Goal: Task Accomplishment & Management: Use online tool/utility

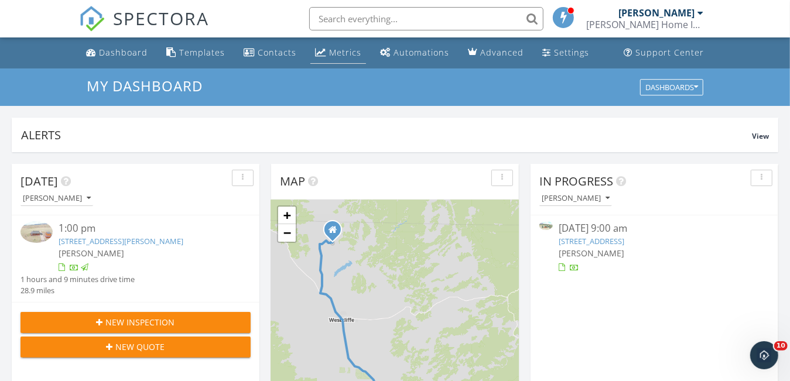
click at [344, 50] on div "Metrics" at bounding box center [345, 52] width 32 height 11
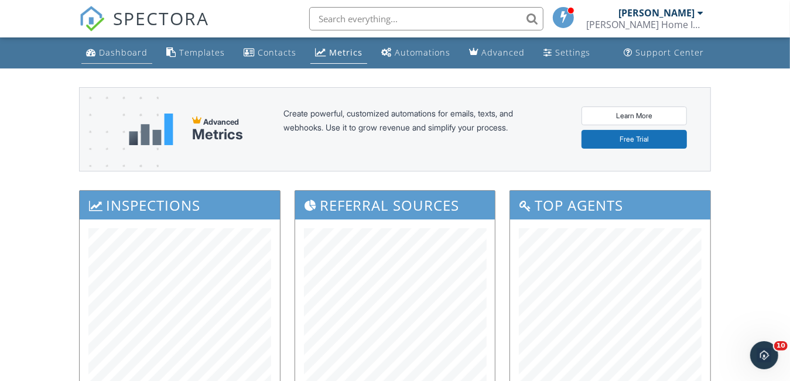
click at [132, 49] on div "Dashboard" at bounding box center [123, 52] width 49 height 11
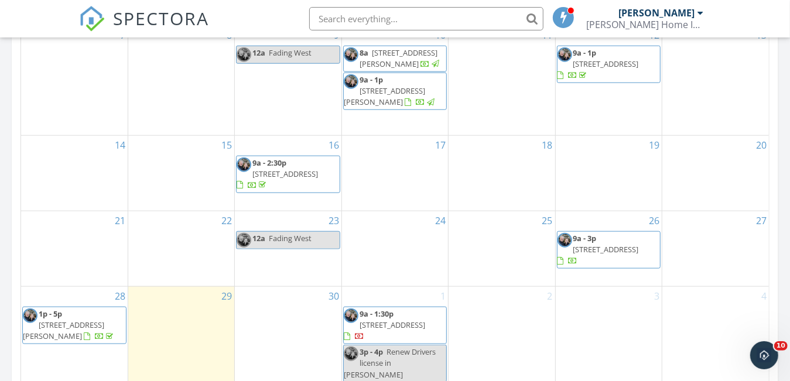
scroll to position [644, 0]
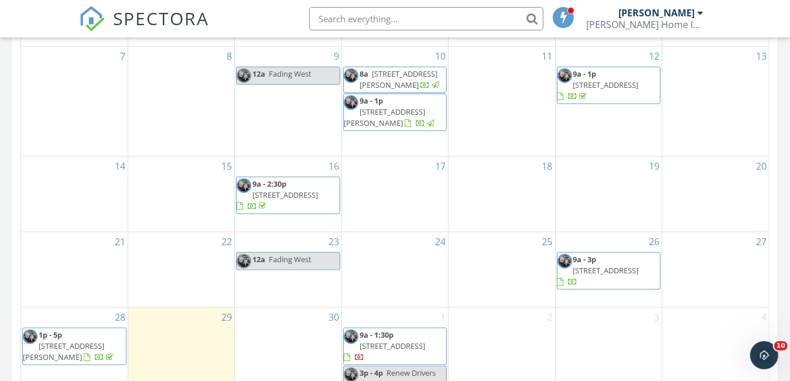
click at [614, 276] on span "246 Co Rd 179, Westcliffe 81252" at bounding box center [606, 270] width 66 height 11
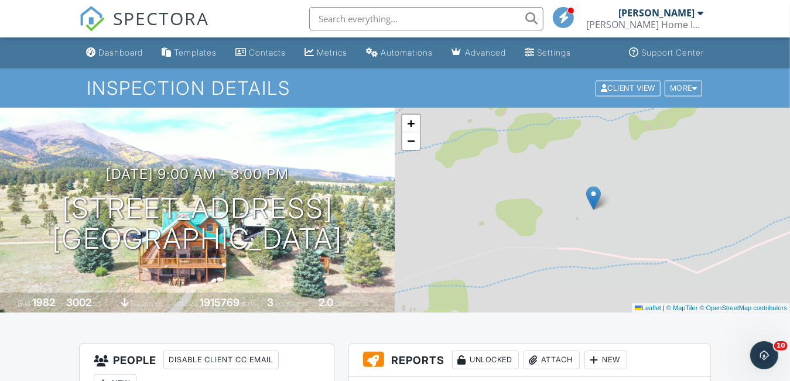
drag, startPoint x: 121, startPoint y: 55, endPoint x: 123, endPoint y: 47, distance: 8.4
click at [121, 55] on div "Dashboard" at bounding box center [120, 52] width 45 height 10
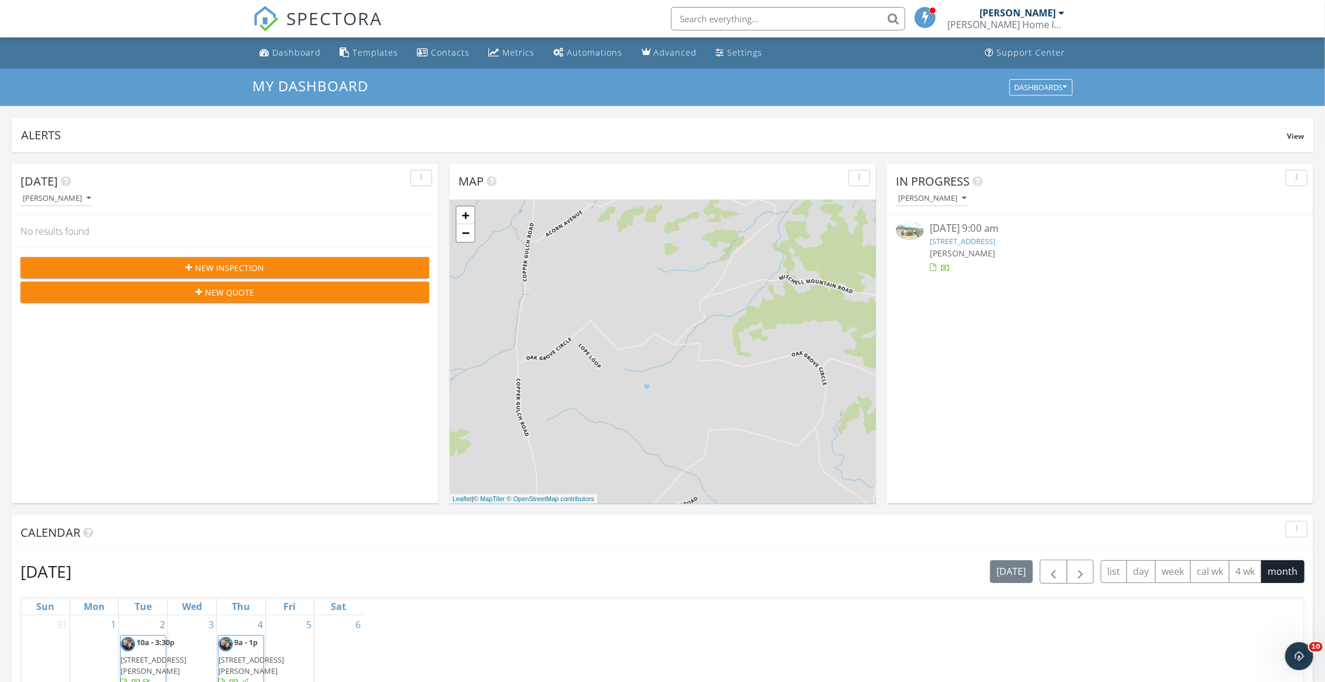
scroll to position [5, 5]
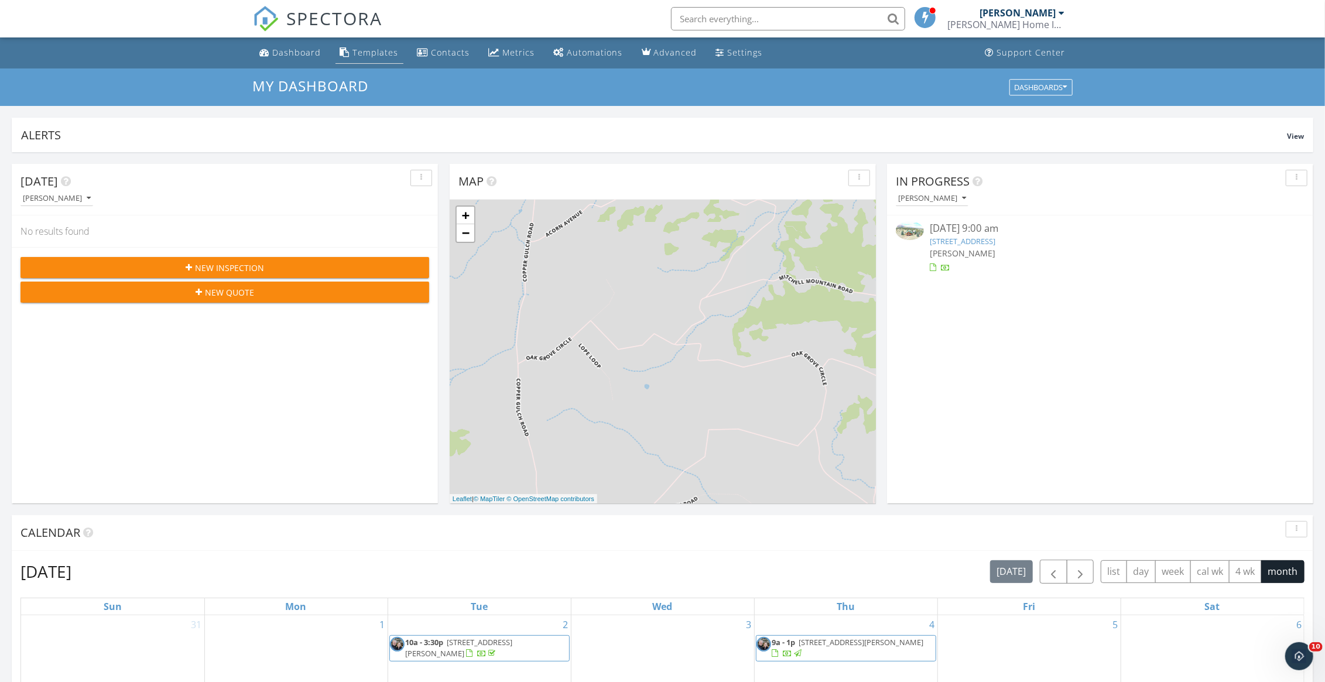
click at [366, 50] on div "Templates" at bounding box center [376, 52] width 46 height 11
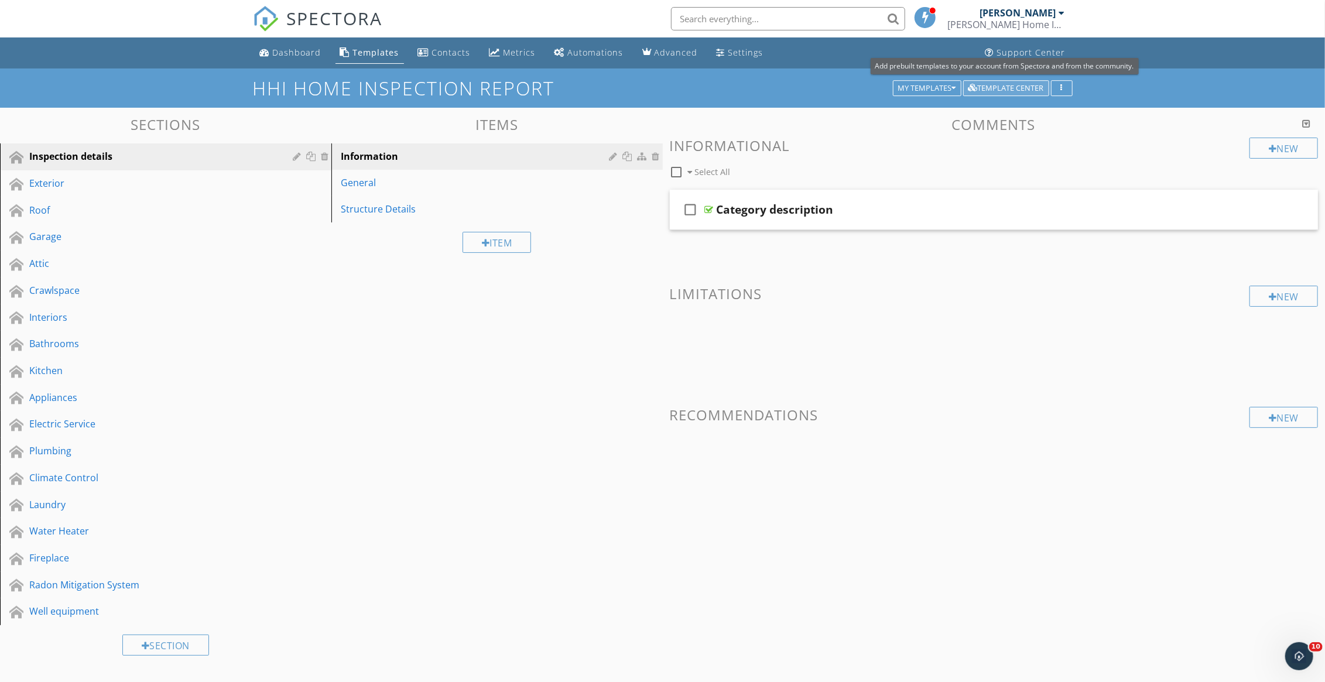
click at [1035, 85] on div "Template Center" at bounding box center [1007, 88] width 76 height 8
click at [927, 86] on div "My Templates" at bounding box center [927, 88] width 58 height 8
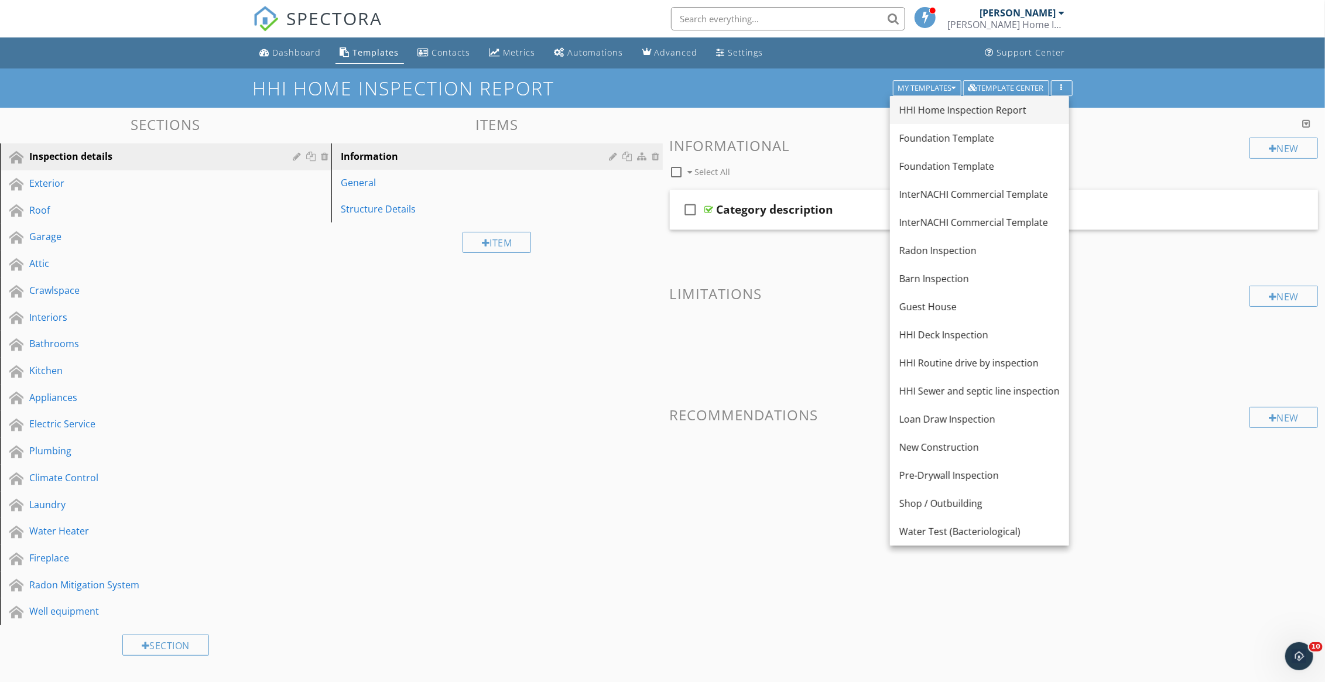
click at [959, 107] on div "HHI Home Inspection Report" at bounding box center [979, 110] width 160 height 14
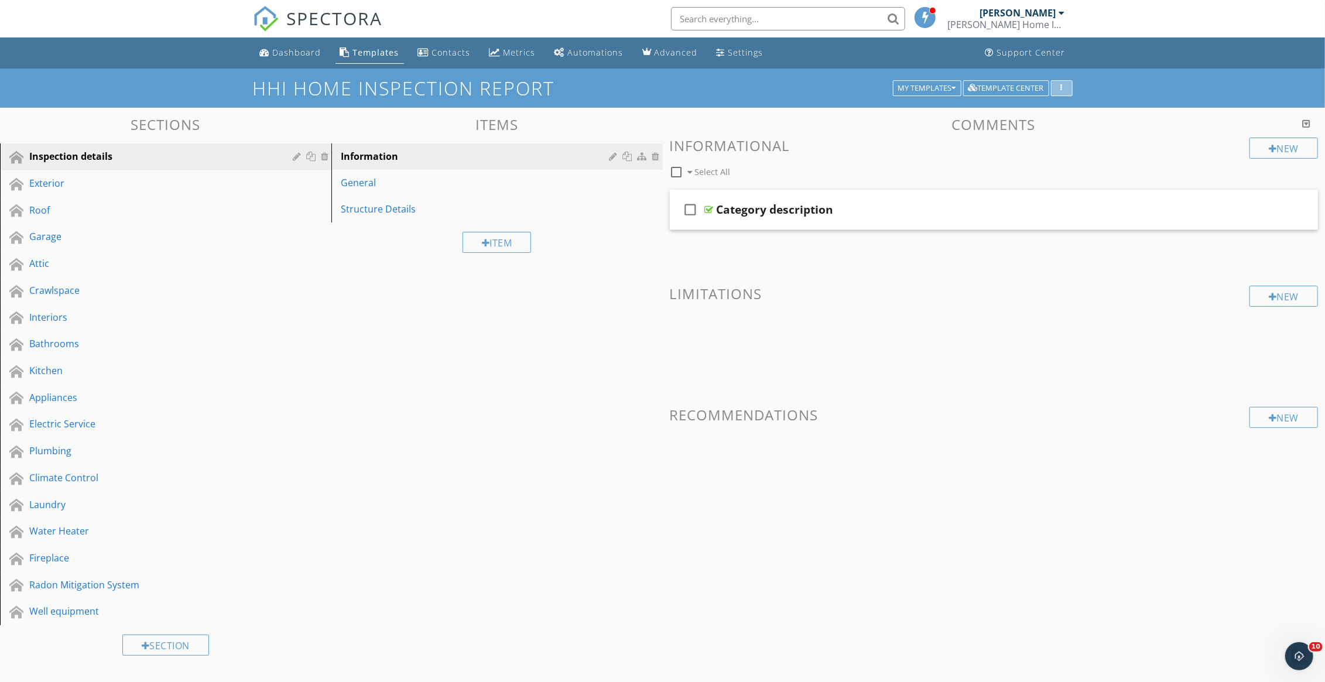
click at [1062, 91] on icon "button" at bounding box center [1062, 88] width 2 height 8
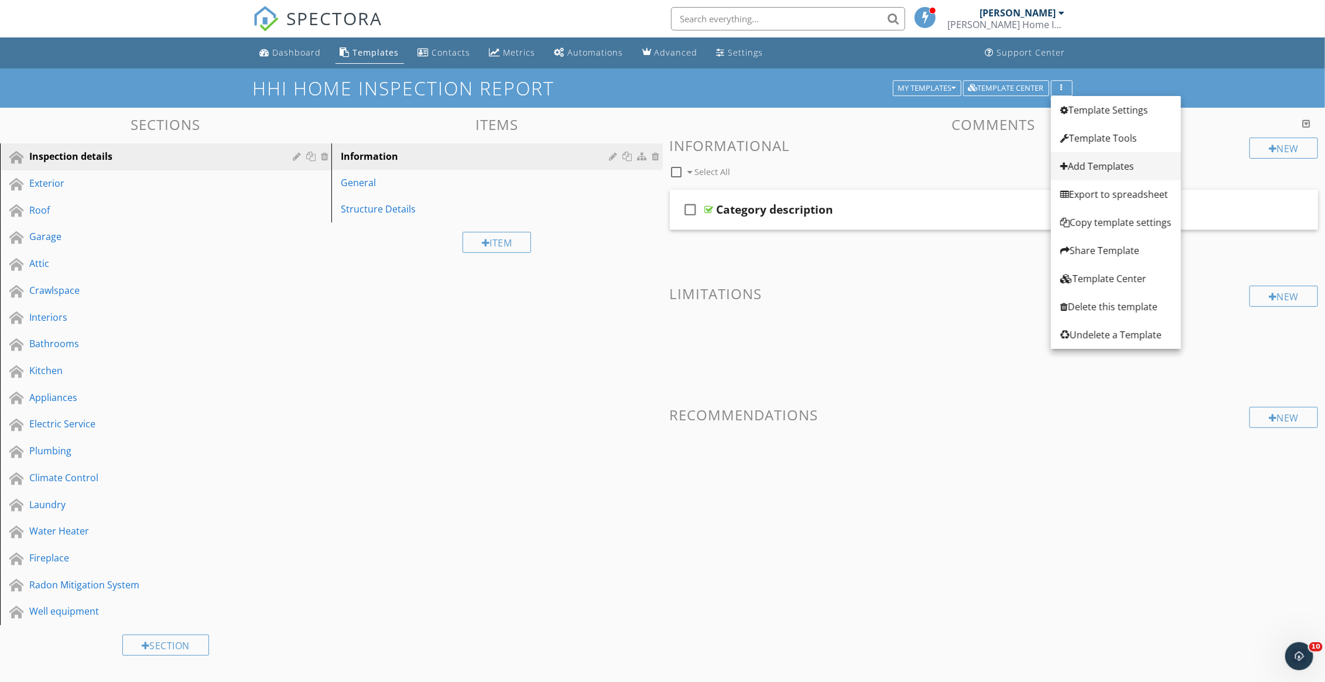
click at [1103, 169] on div "Add Templates" at bounding box center [1116, 166] width 111 height 14
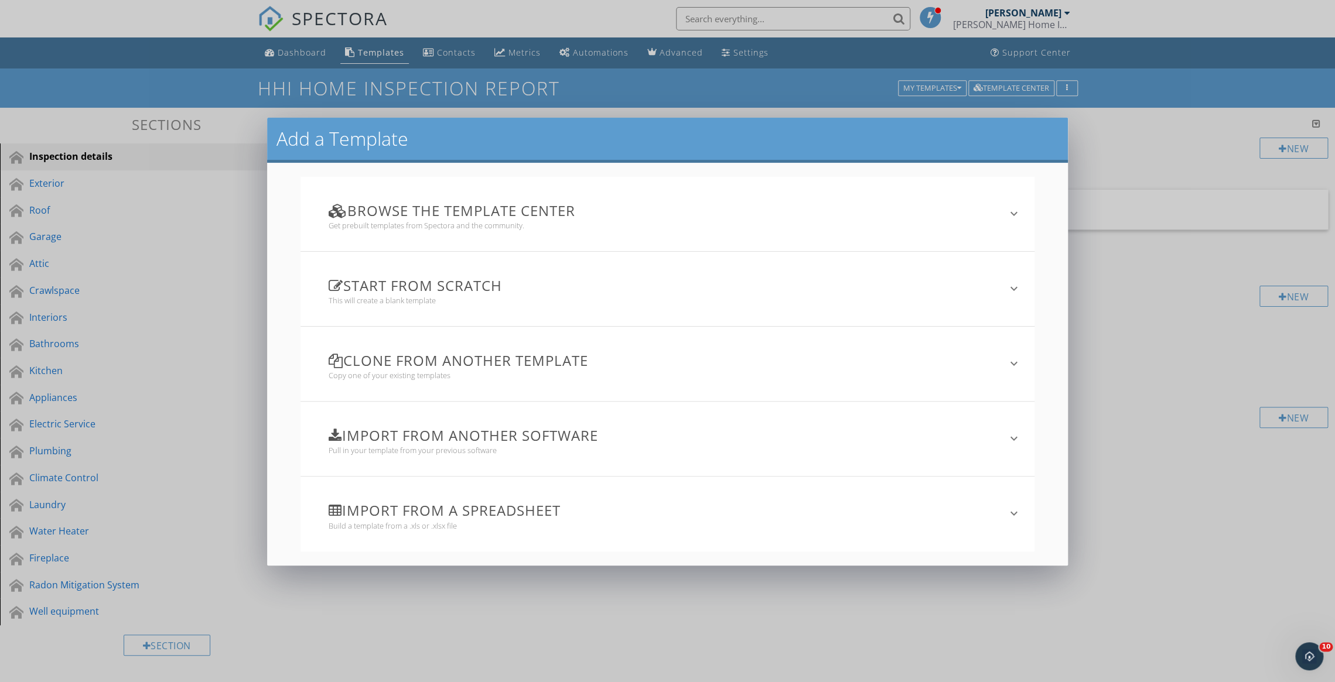
click at [456, 366] on h3 "Clone from another template" at bounding box center [660, 361] width 663 height 16
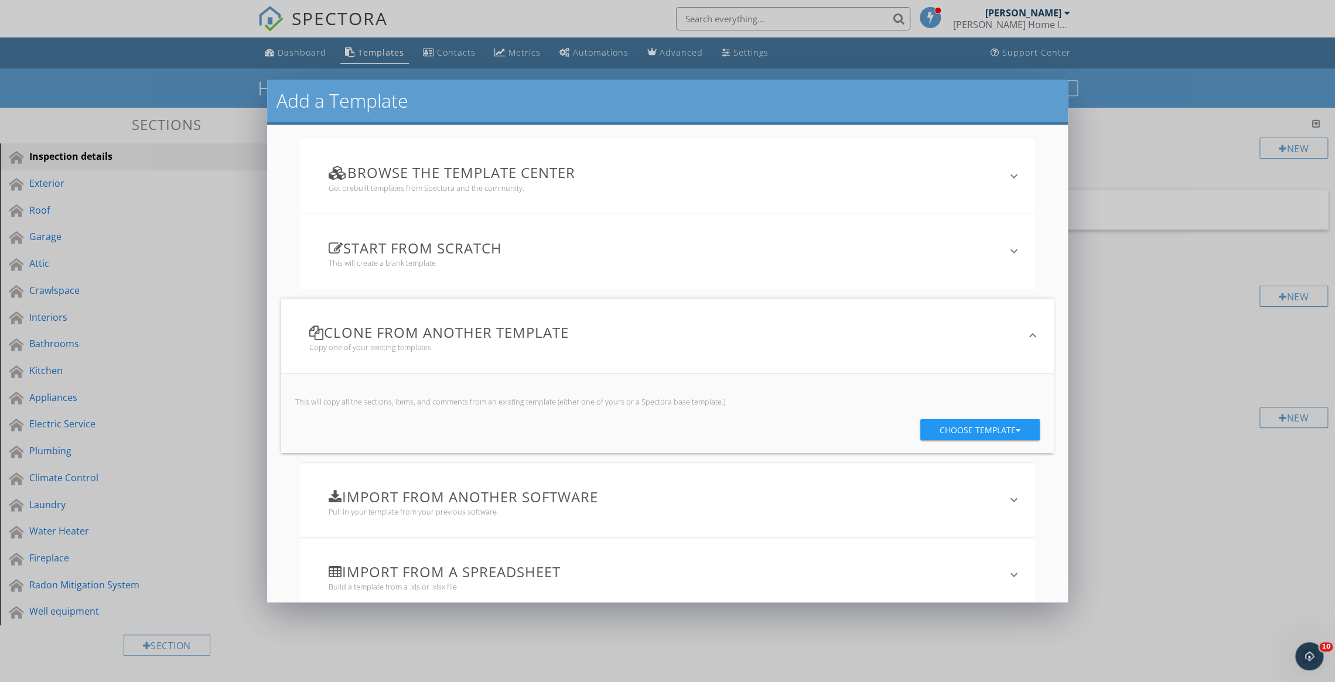
click at [952, 427] on div "Choose template" at bounding box center [979, 430] width 81 height 21
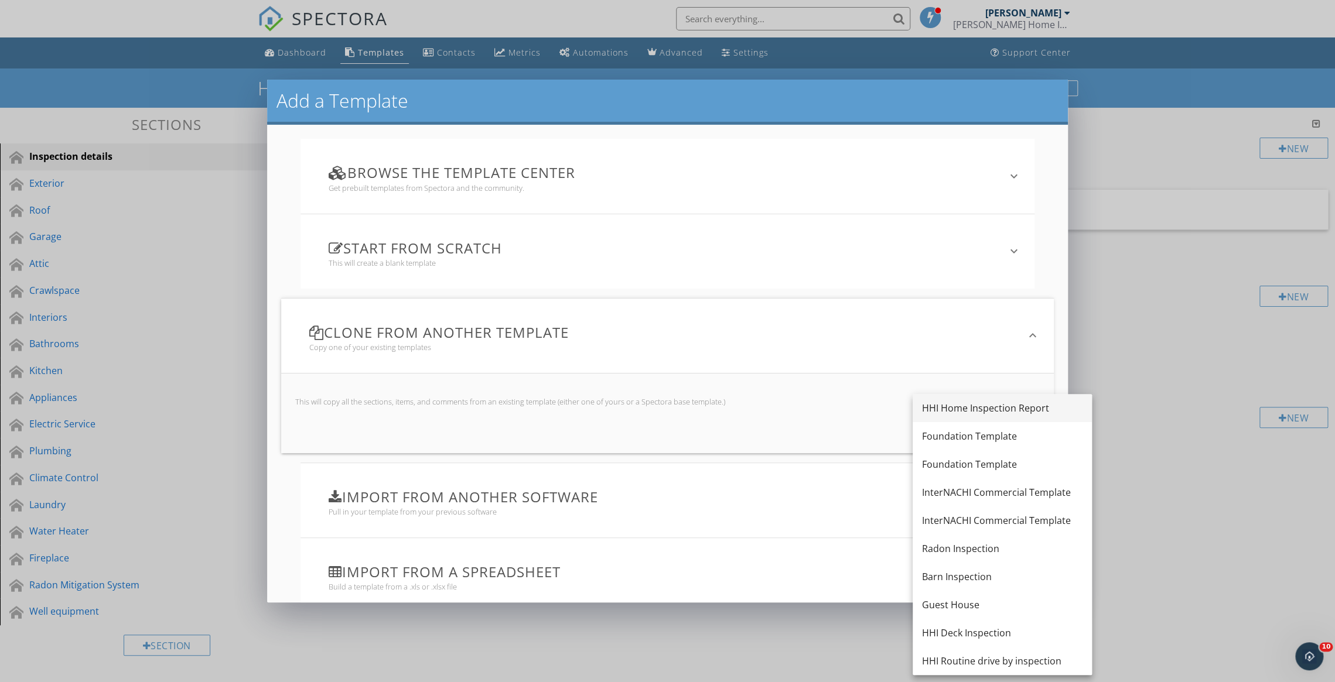
click at [1008, 409] on div "HHI Home Inspection Report" at bounding box center [1002, 408] width 160 height 14
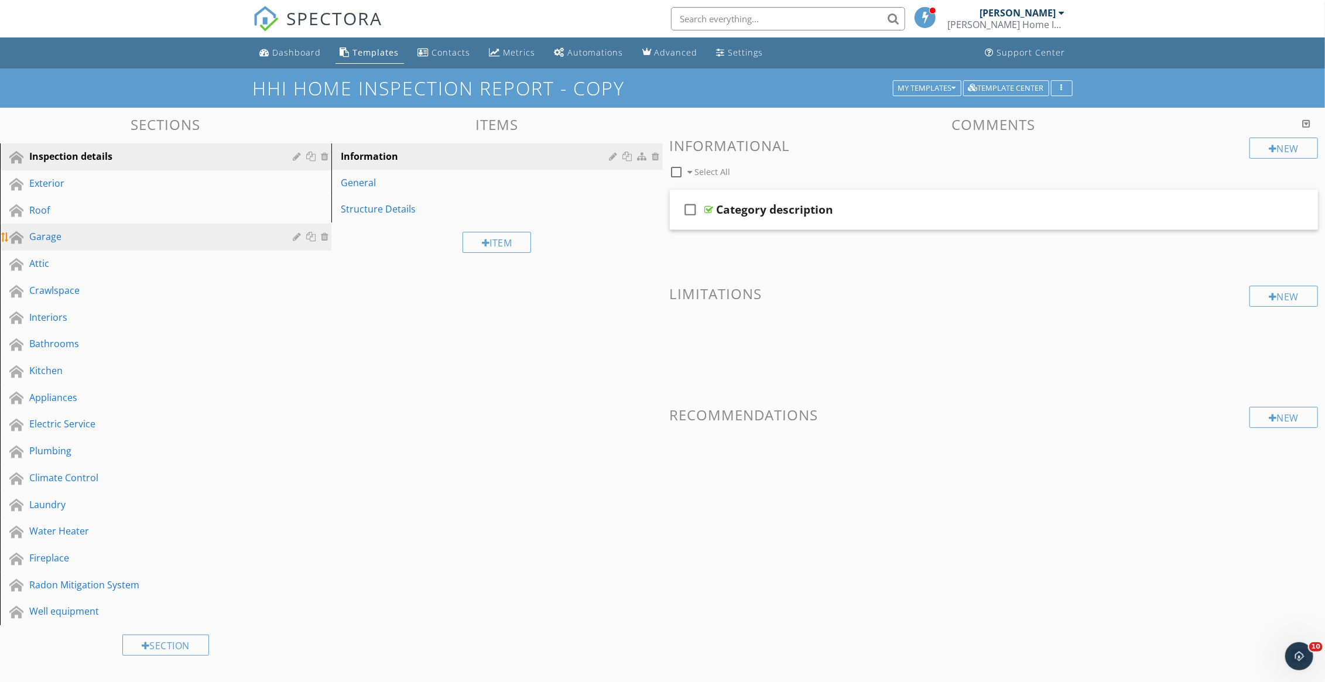
click at [88, 231] on div "Garage" at bounding box center [152, 237] width 247 height 14
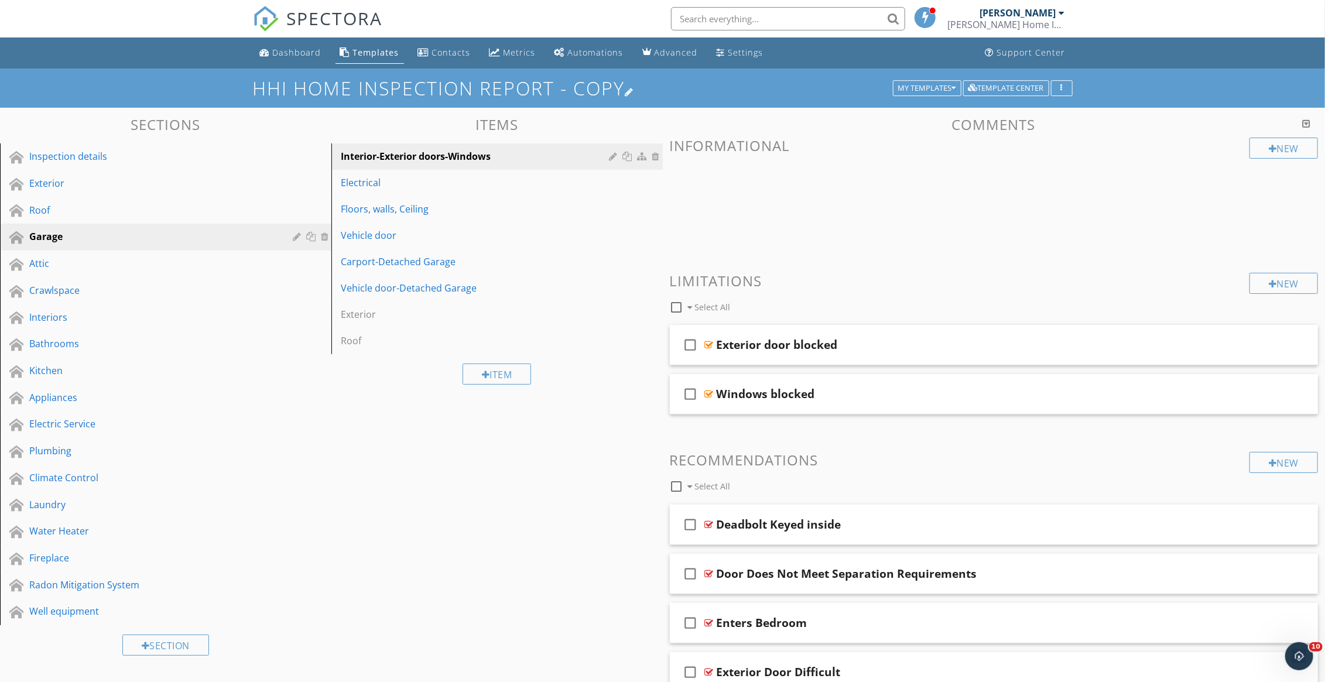
click at [632, 91] on div at bounding box center [629, 91] width 9 height 9
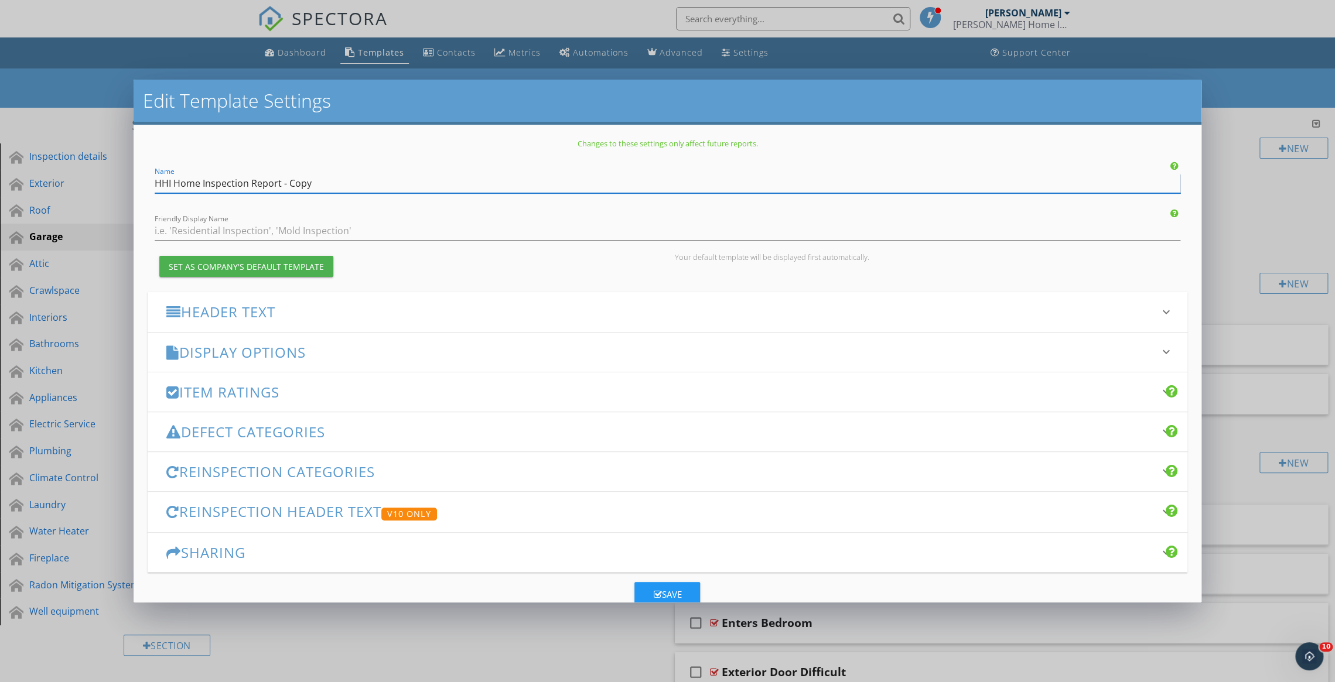
drag, startPoint x: 319, startPoint y: 179, endPoint x: 156, endPoint y: 192, distance: 162.7
click at [156, 192] on div "Name HHI Home Inspection Report - Copy" at bounding box center [667, 183] width 1025 height 19
type input "Detached garage"
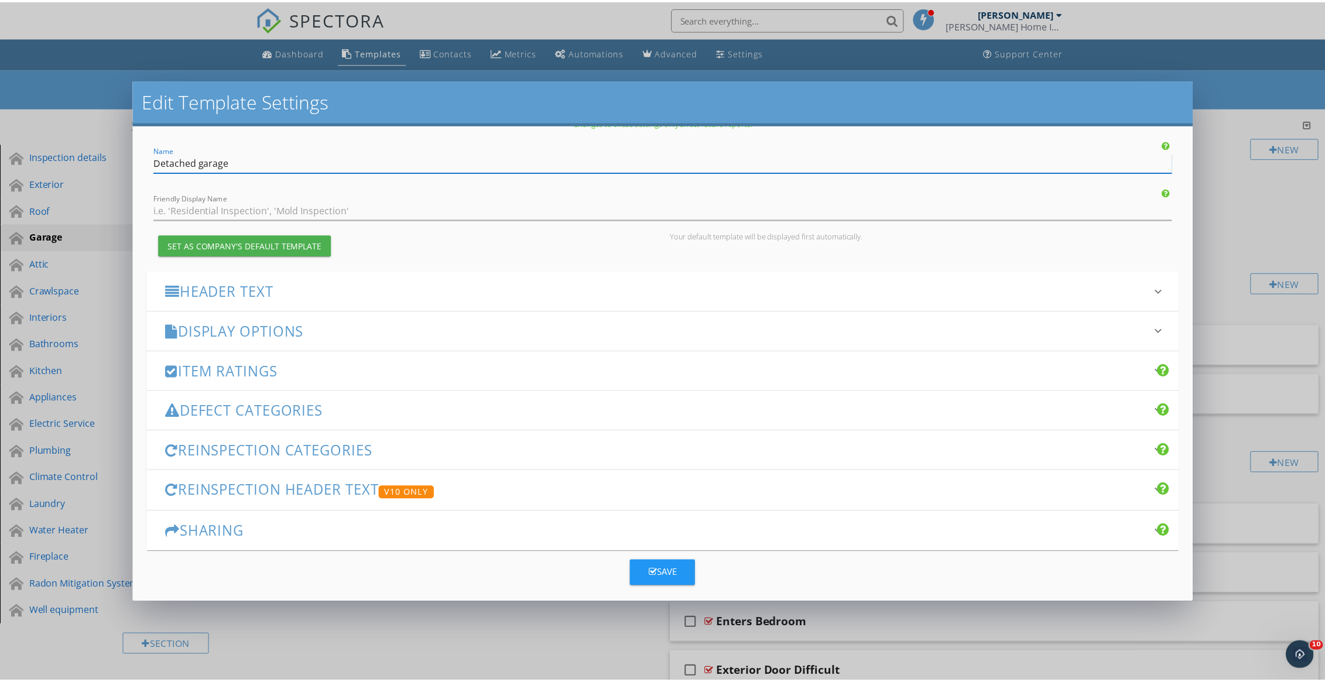
scroll to position [29, 0]
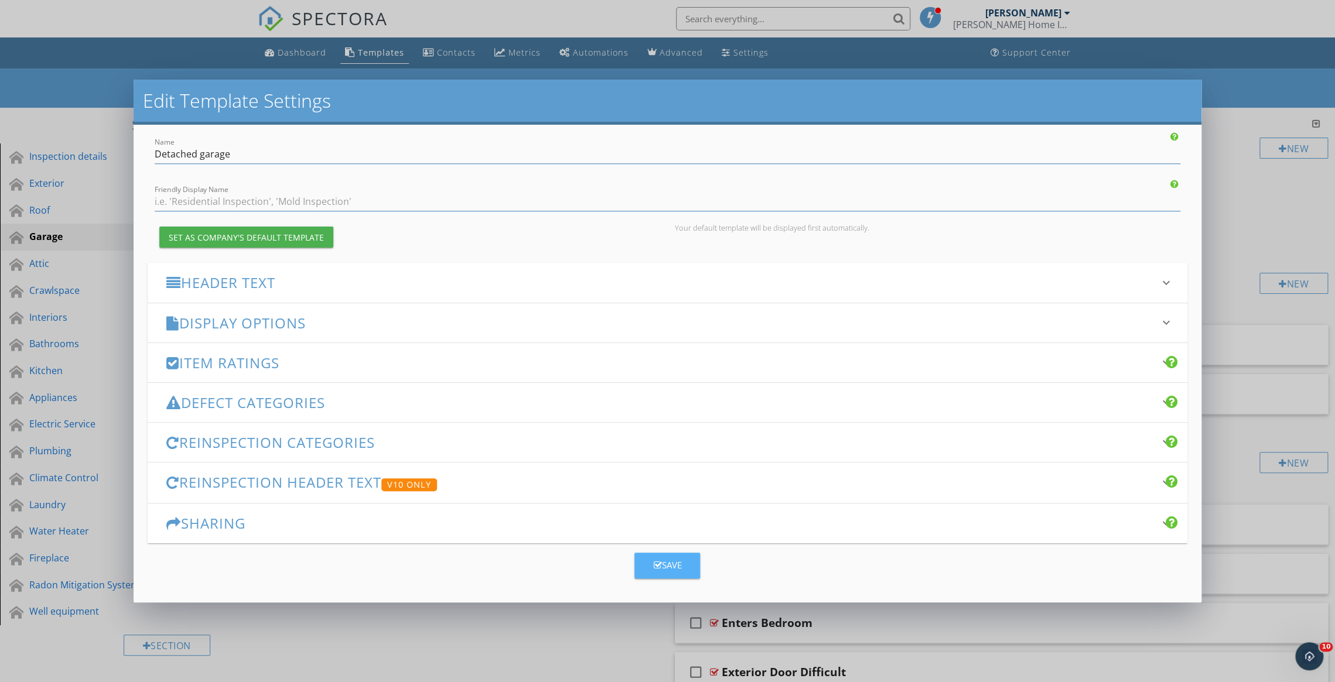
click at [653, 565] on icon "button" at bounding box center [657, 565] width 8 height 9
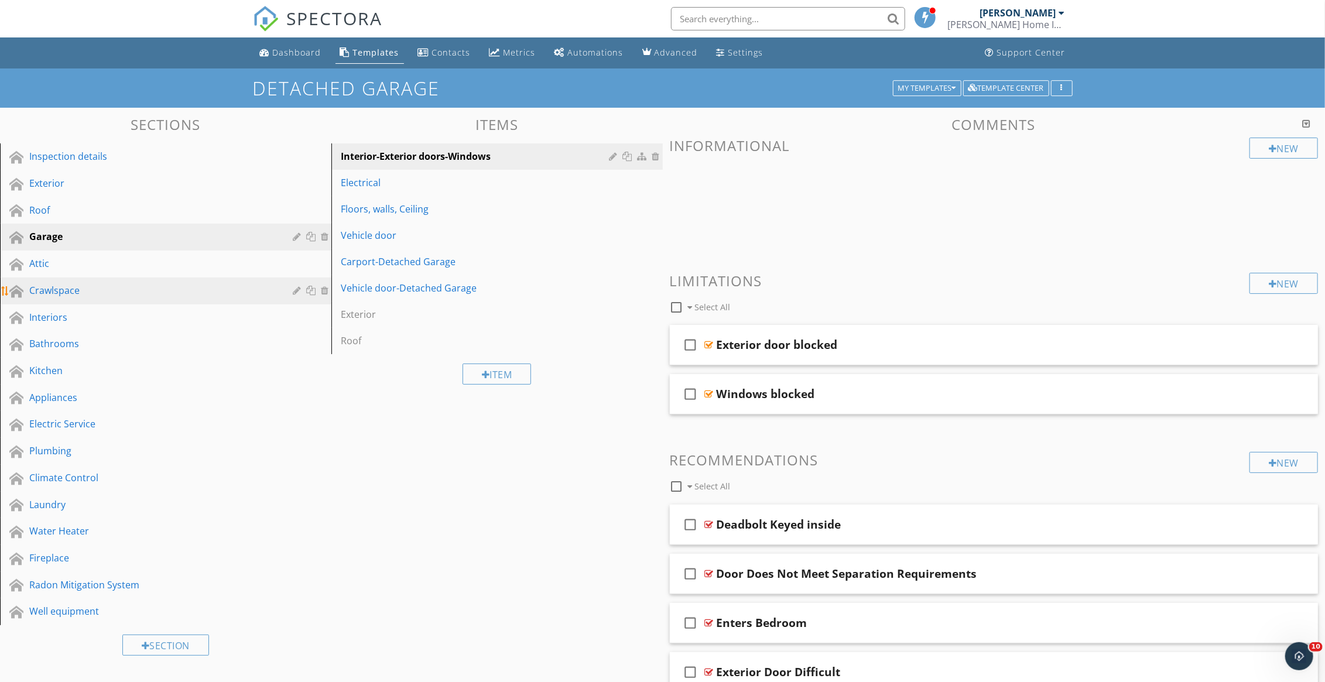
click at [327, 293] on div at bounding box center [326, 290] width 11 height 9
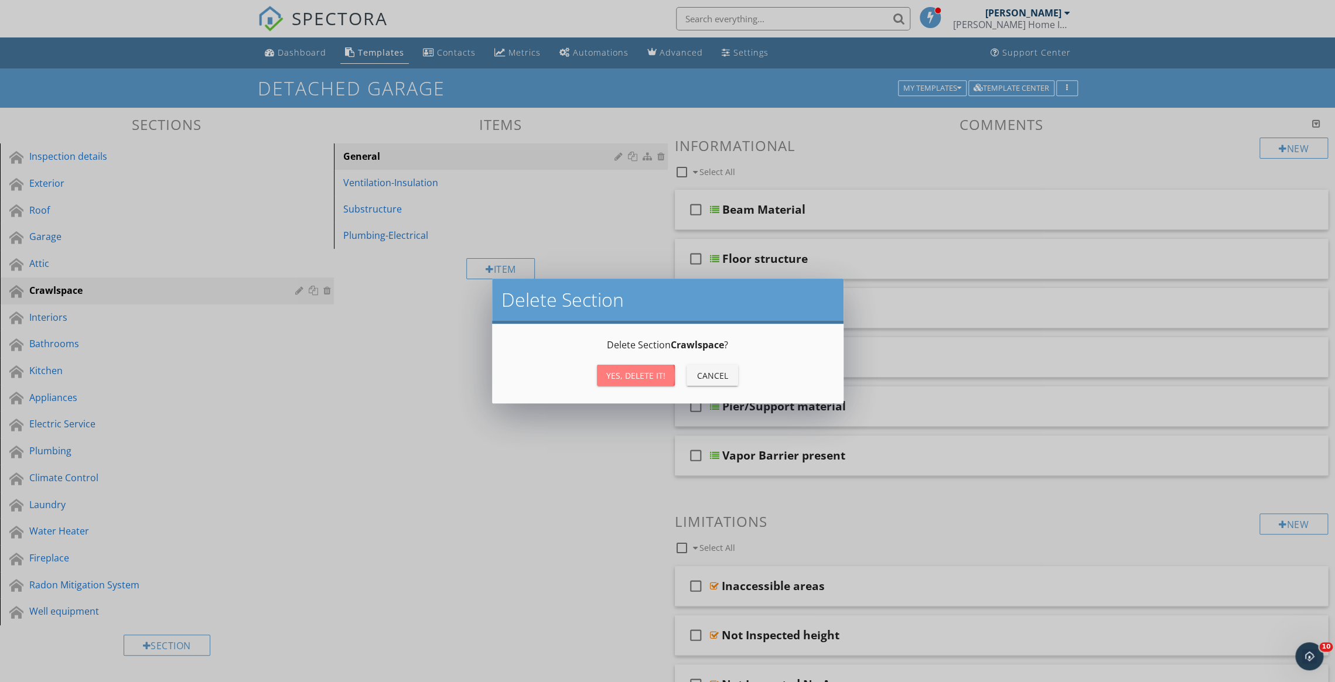
click at [620, 371] on div "Yes, Delete it!" at bounding box center [635, 376] width 59 height 12
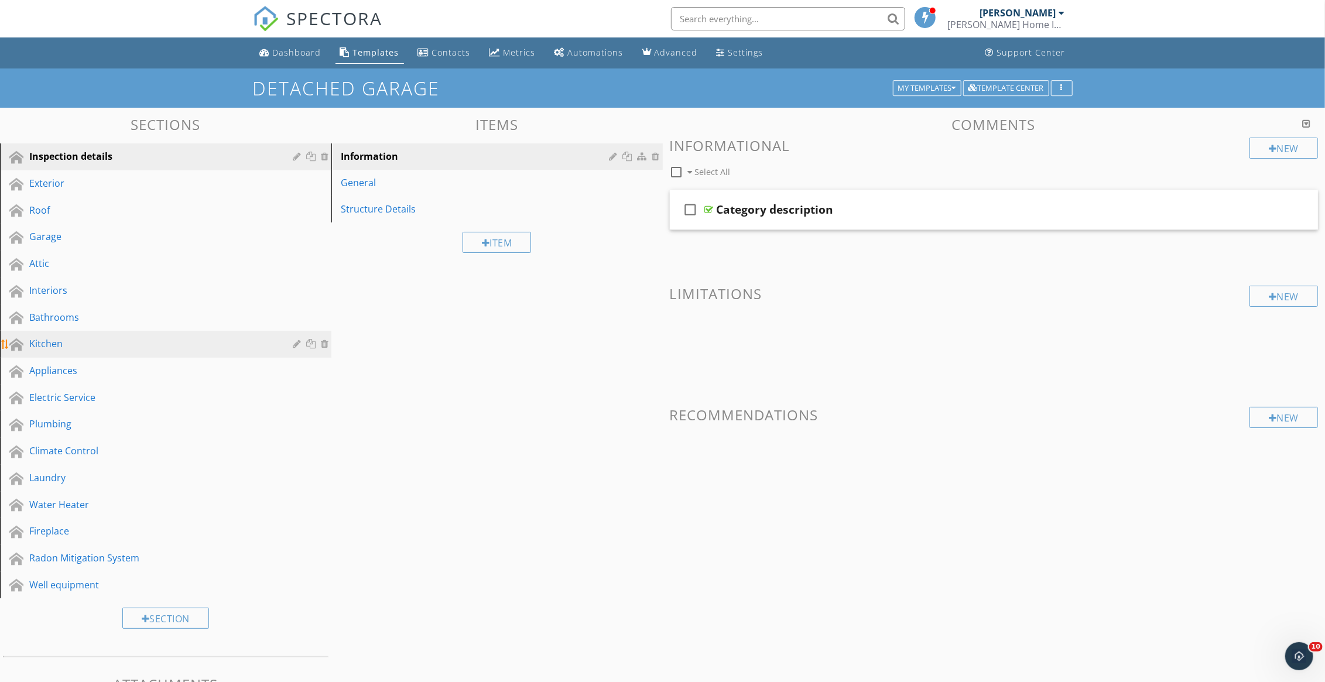
click at [327, 342] on div at bounding box center [326, 343] width 11 height 9
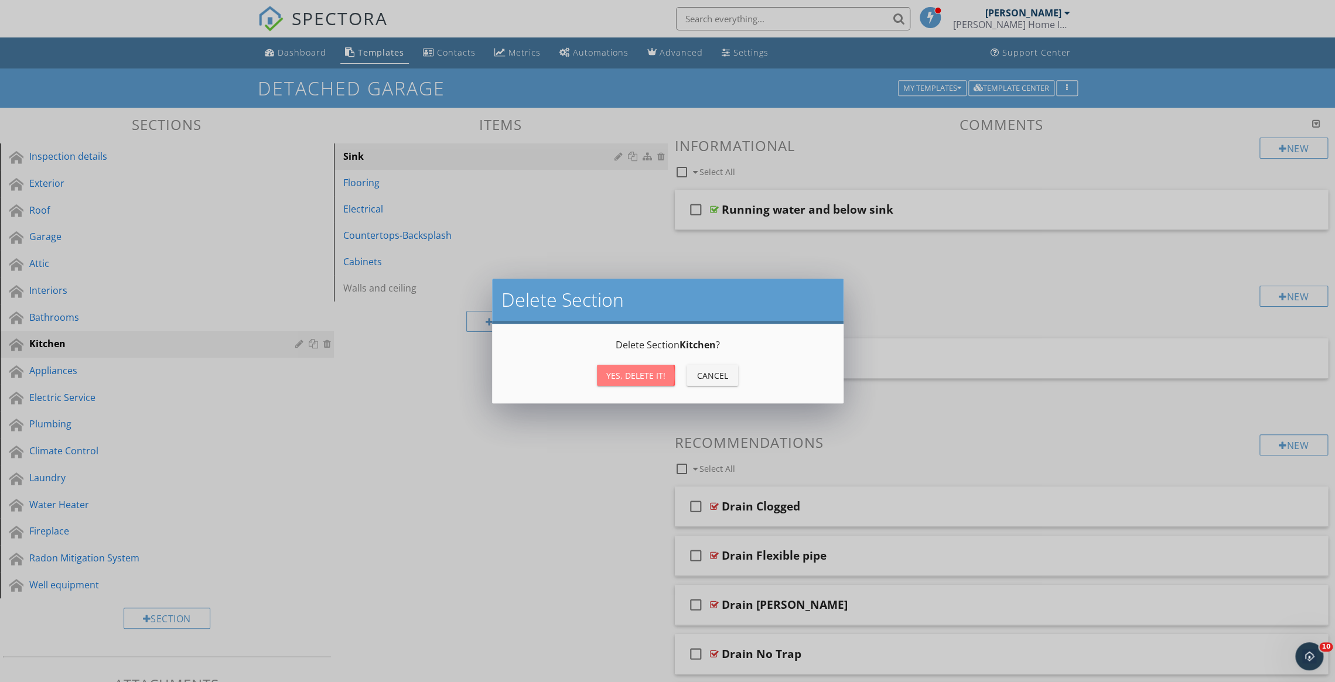
click at [641, 374] on div "Yes, Delete it!" at bounding box center [635, 376] width 59 height 12
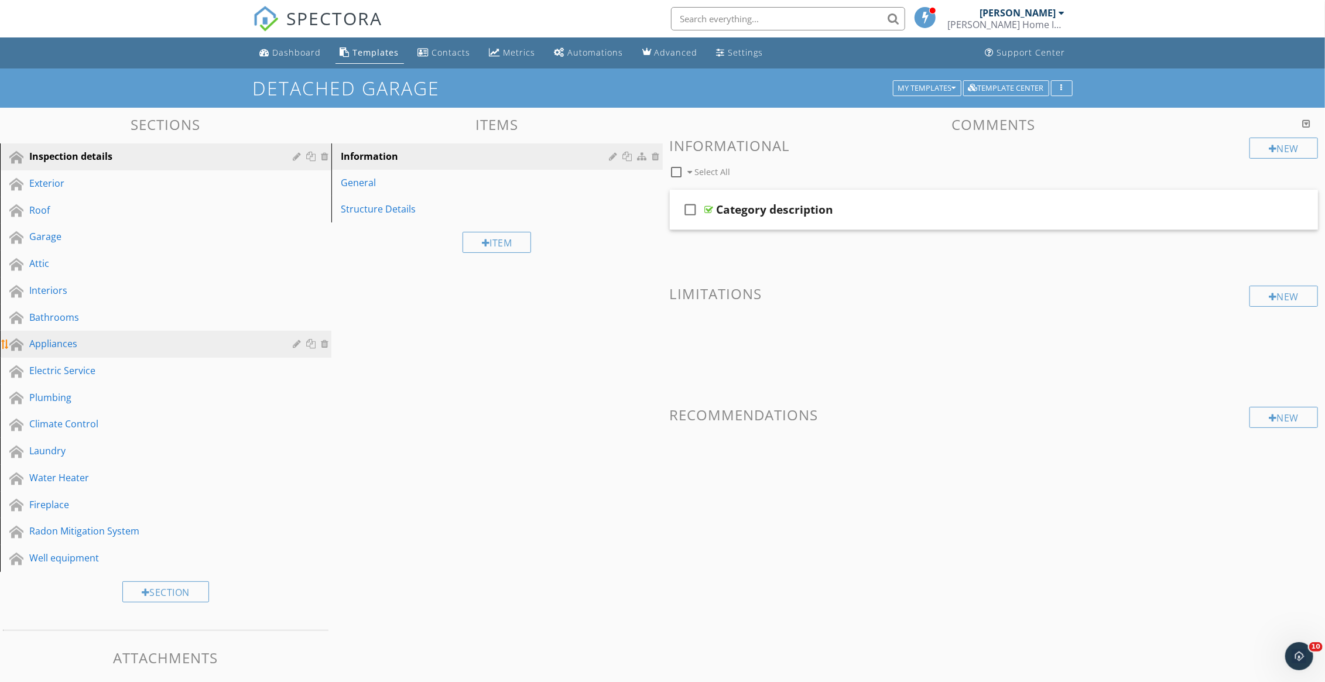
click at [326, 345] on div at bounding box center [326, 343] width 11 height 9
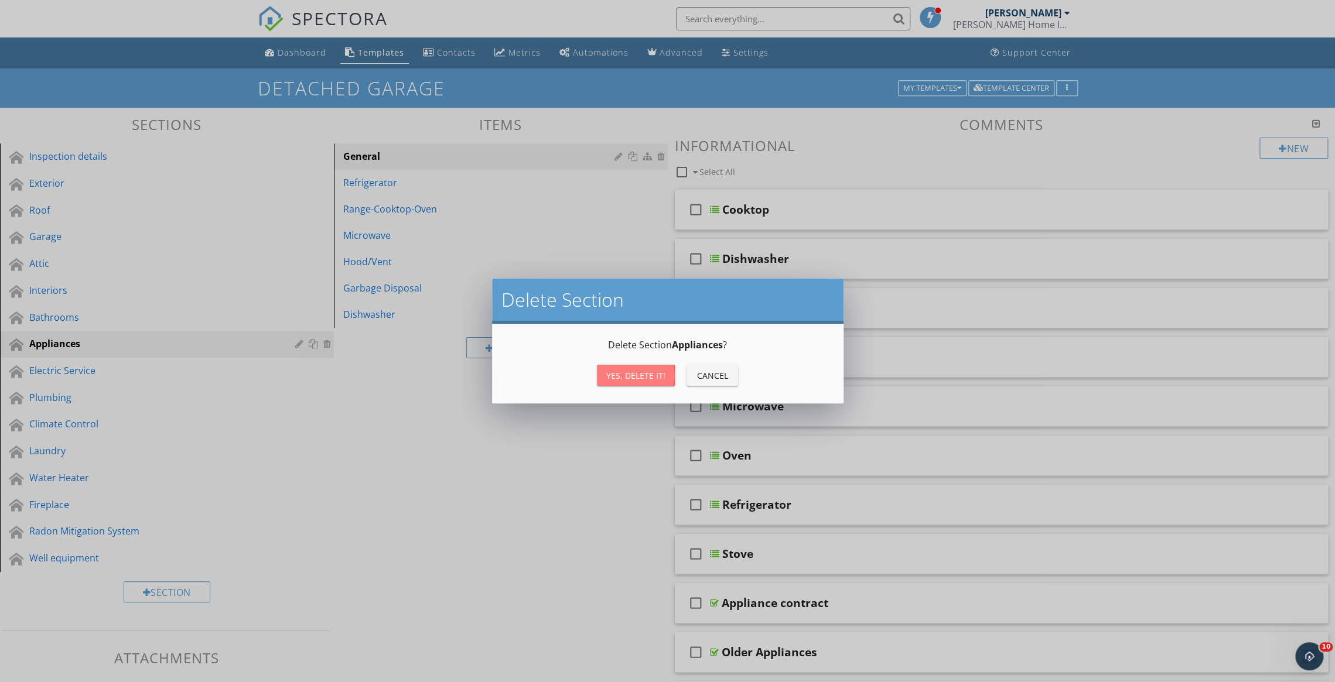
click at [626, 378] on div "Yes, Delete it!" at bounding box center [635, 376] width 59 height 12
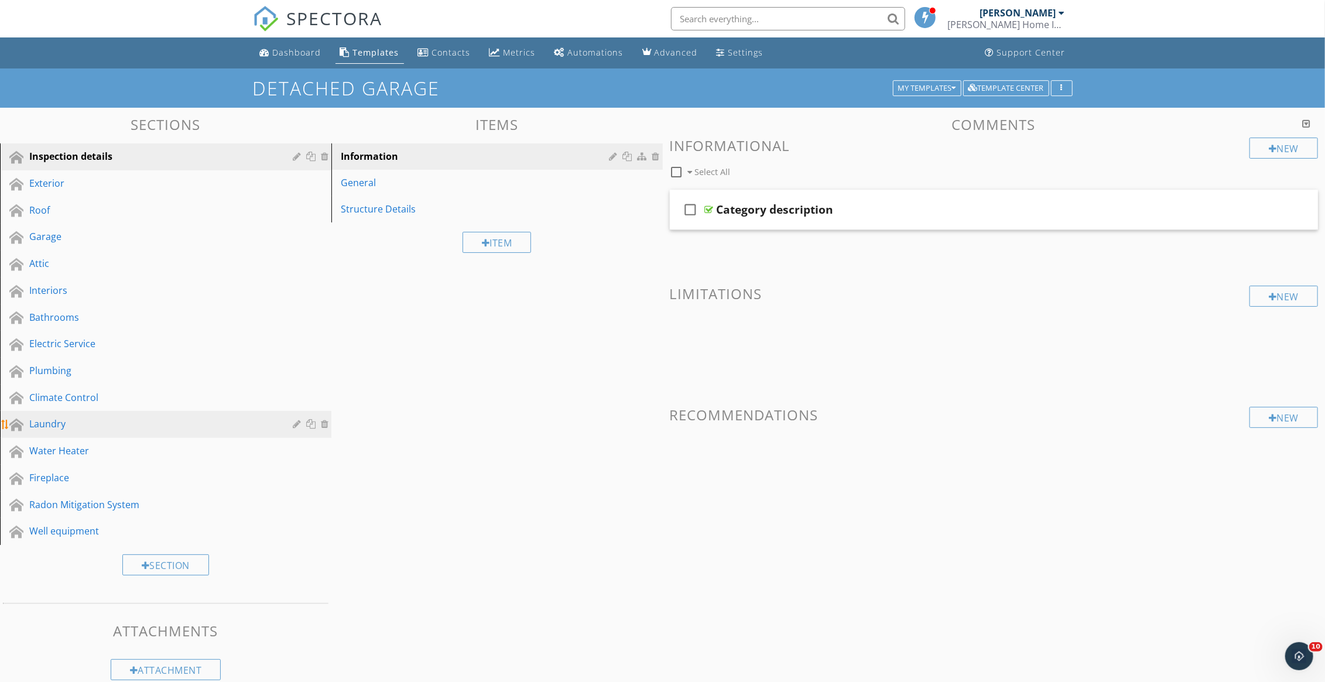
click at [323, 425] on div at bounding box center [326, 423] width 11 height 9
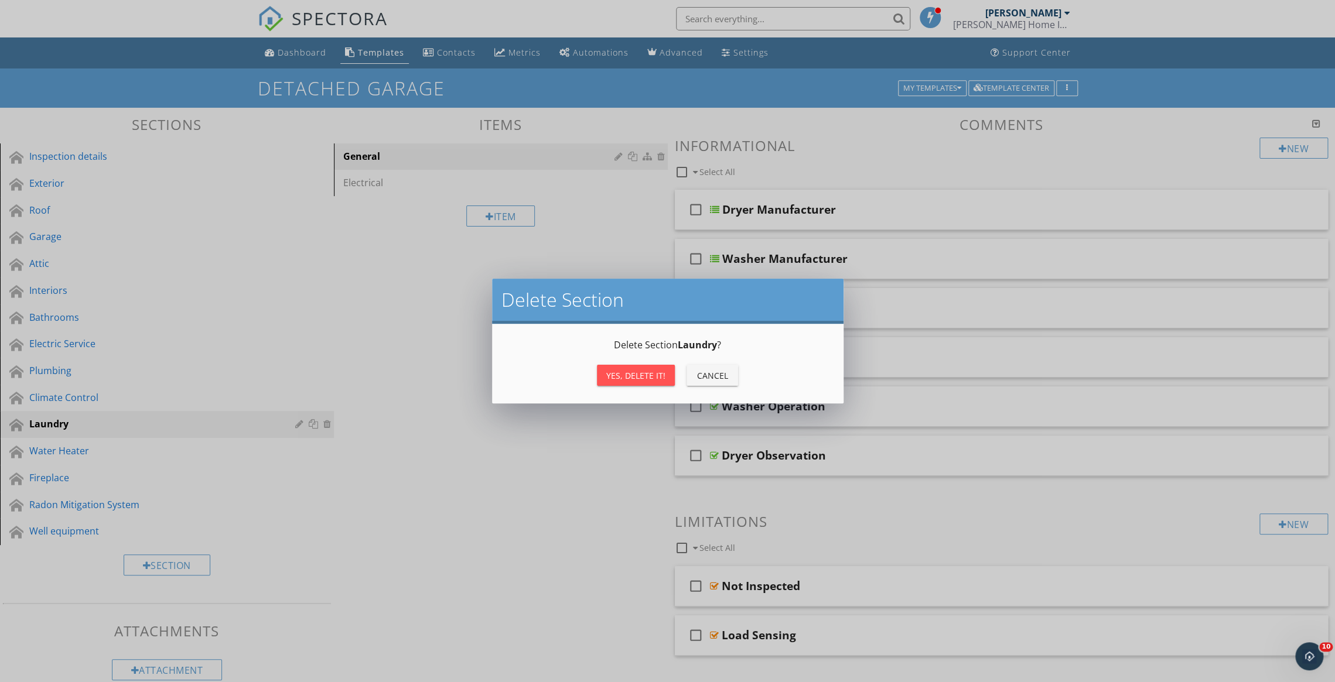
click at [637, 373] on div "Yes, Delete it!" at bounding box center [635, 376] width 59 height 12
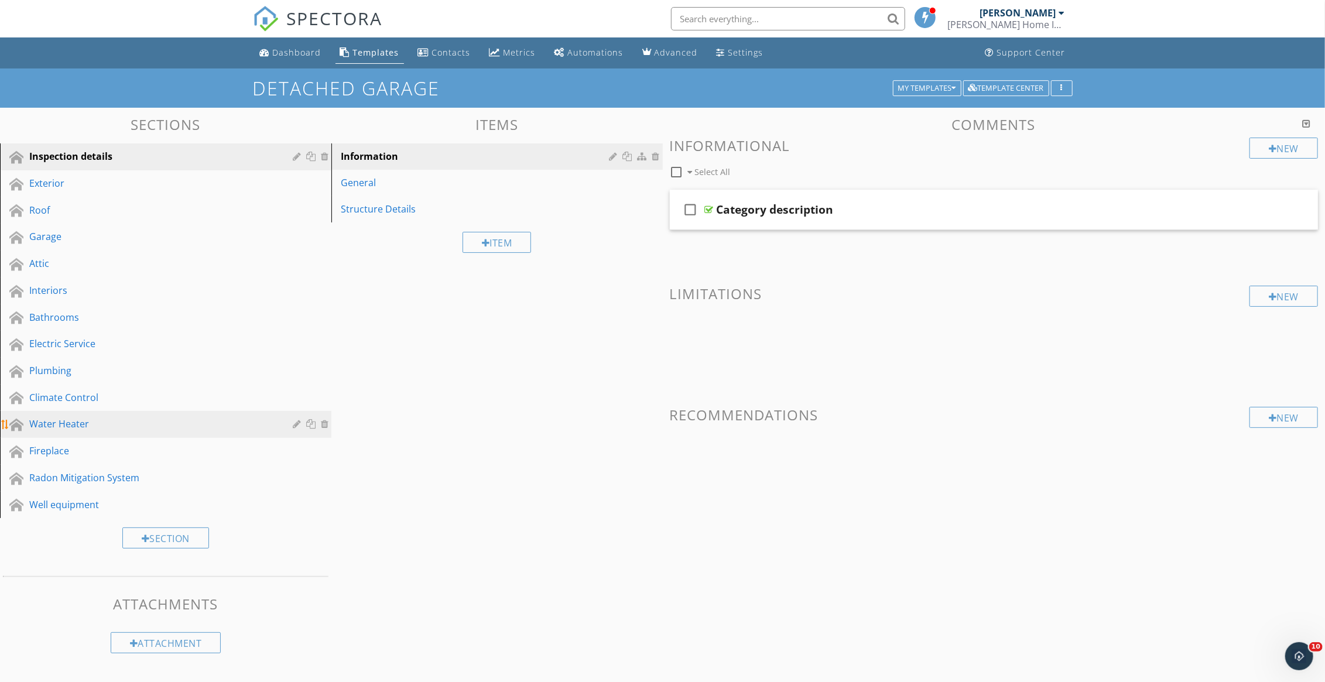
click at [324, 427] on div at bounding box center [326, 423] width 11 height 9
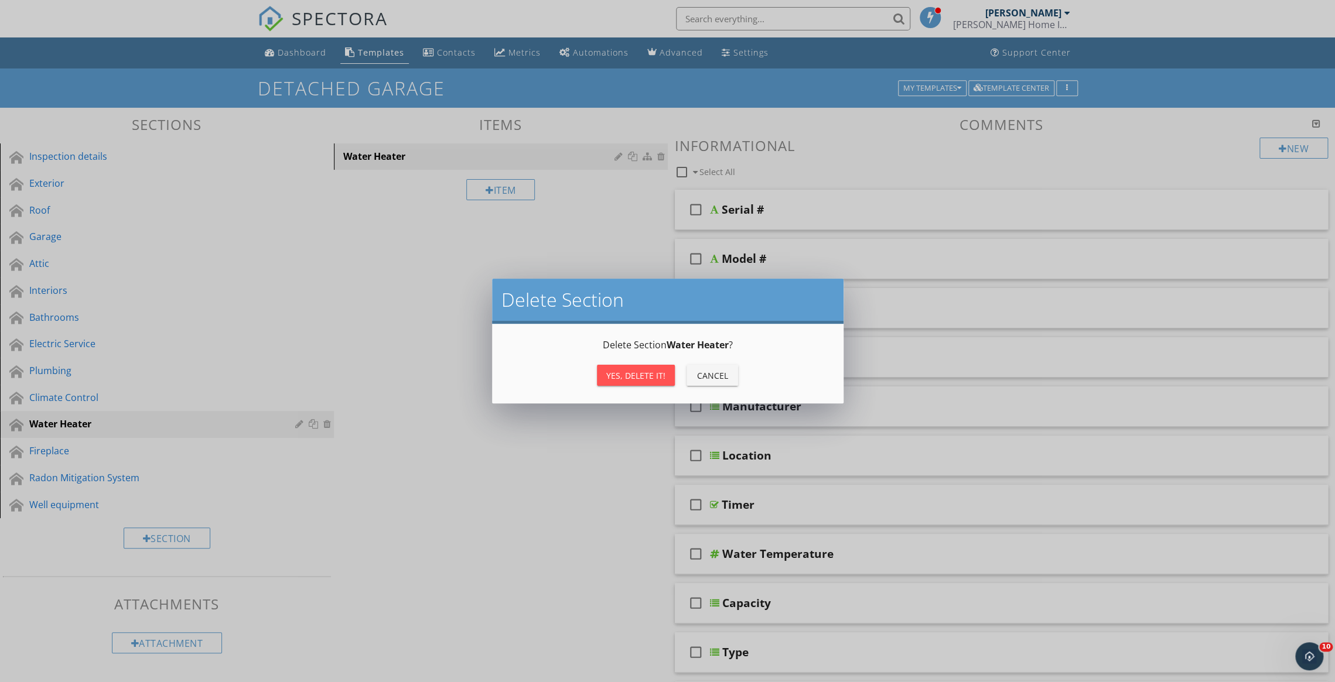
click at [625, 377] on div "Yes, Delete it!" at bounding box center [635, 376] width 59 height 12
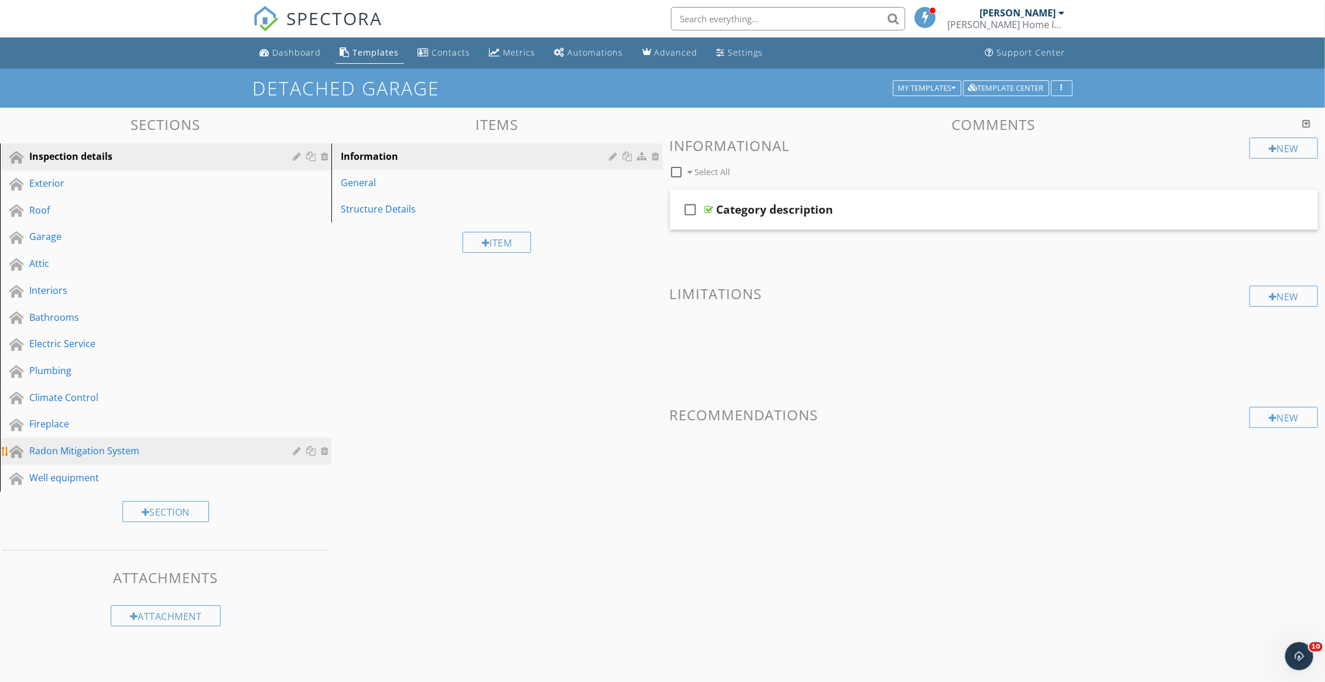
click at [323, 450] on div at bounding box center [326, 450] width 11 height 9
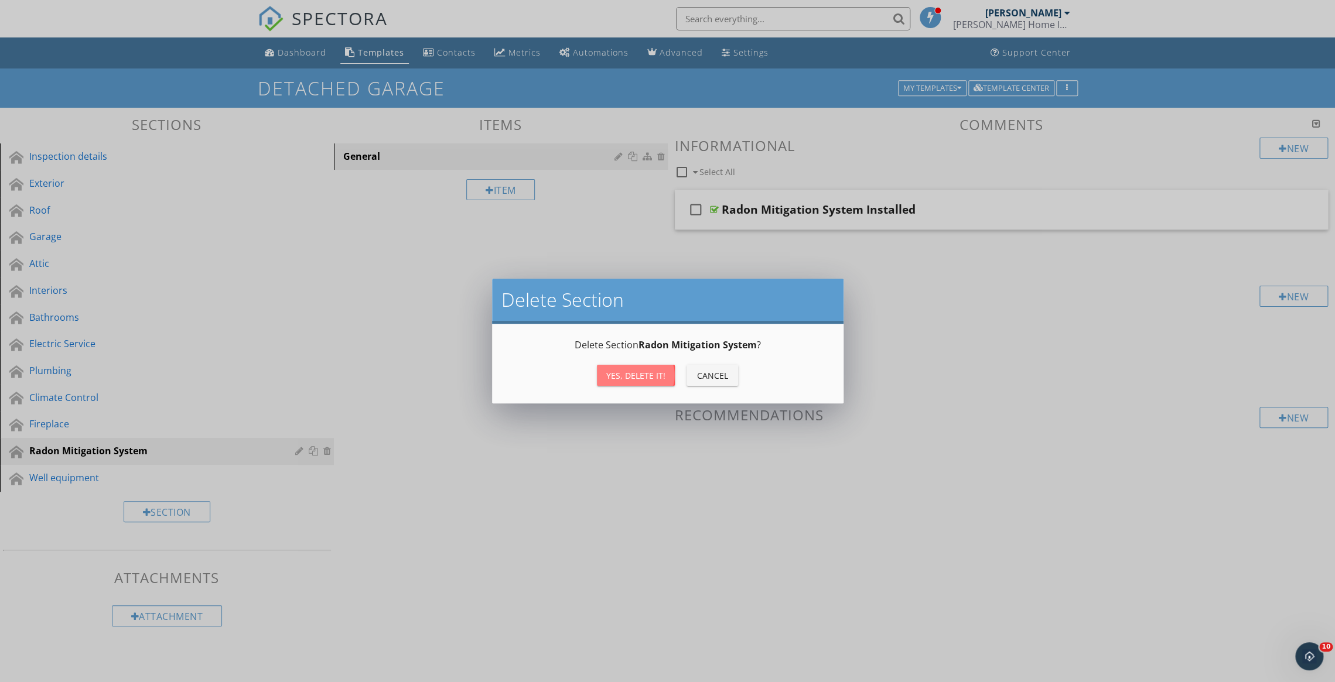
click at [652, 379] on div "Yes, Delete it!" at bounding box center [635, 376] width 59 height 12
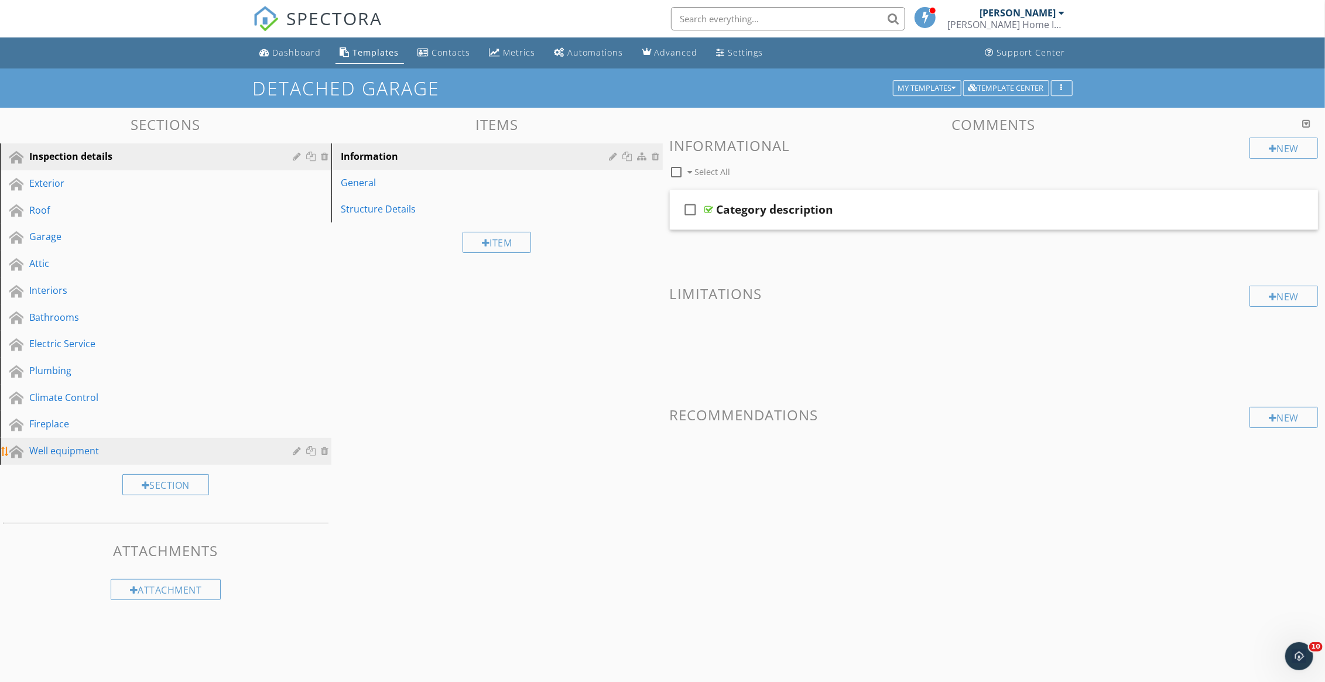
click at [327, 449] on div at bounding box center [326, 450] width 11 height 9
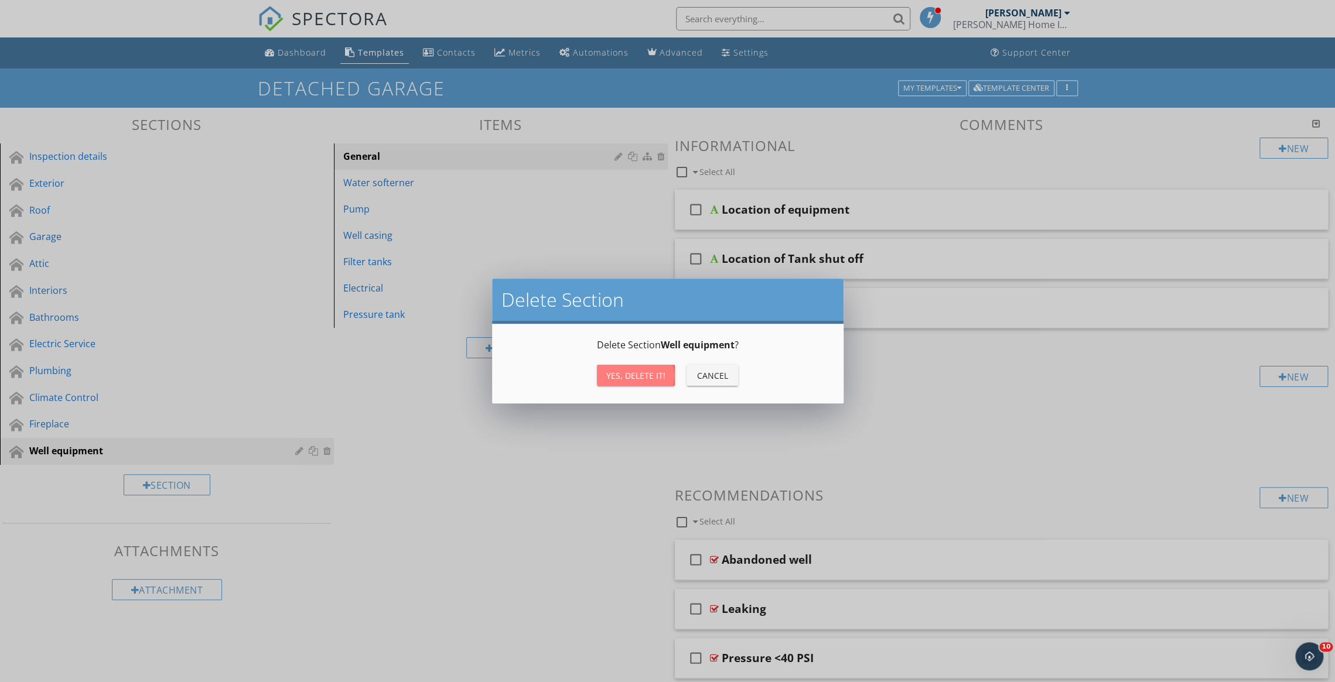
click at [617, 376] on div "Yes, Delete it!" at bounding box center [635, 376] width 59 height 12
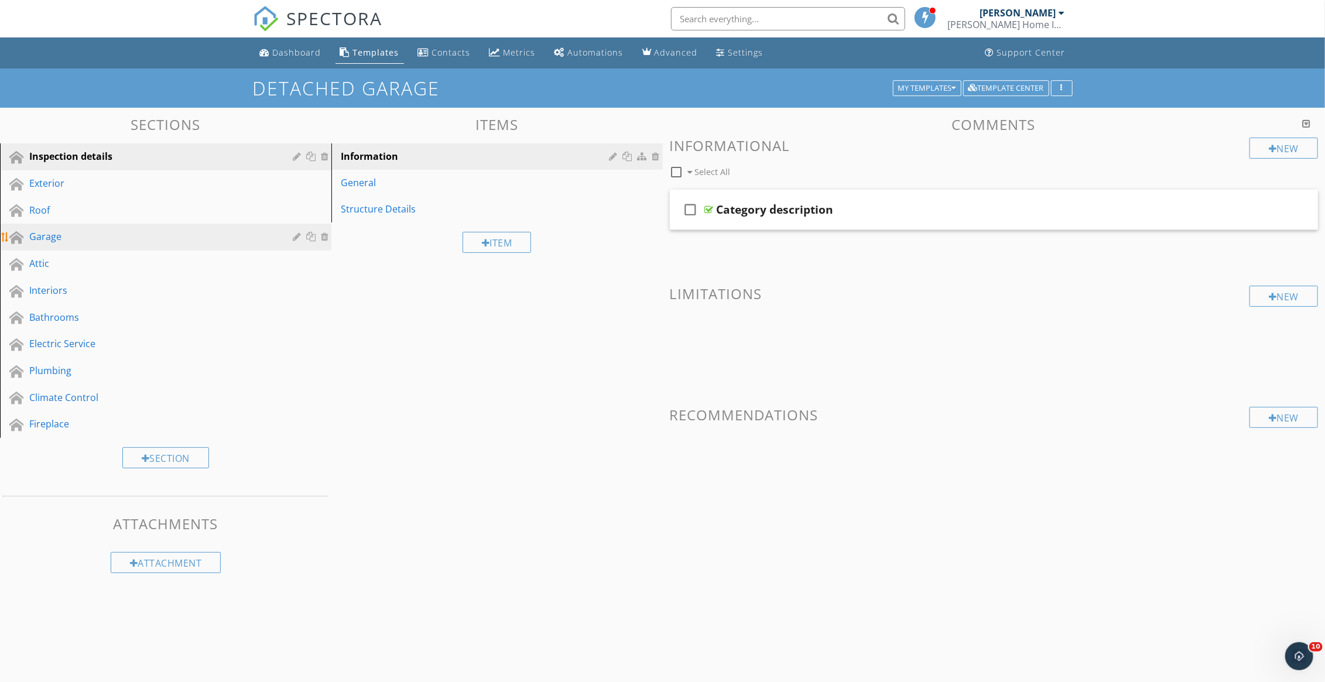
click at [324, 235] on div at bounding box center [326, 236] width 11 height 9
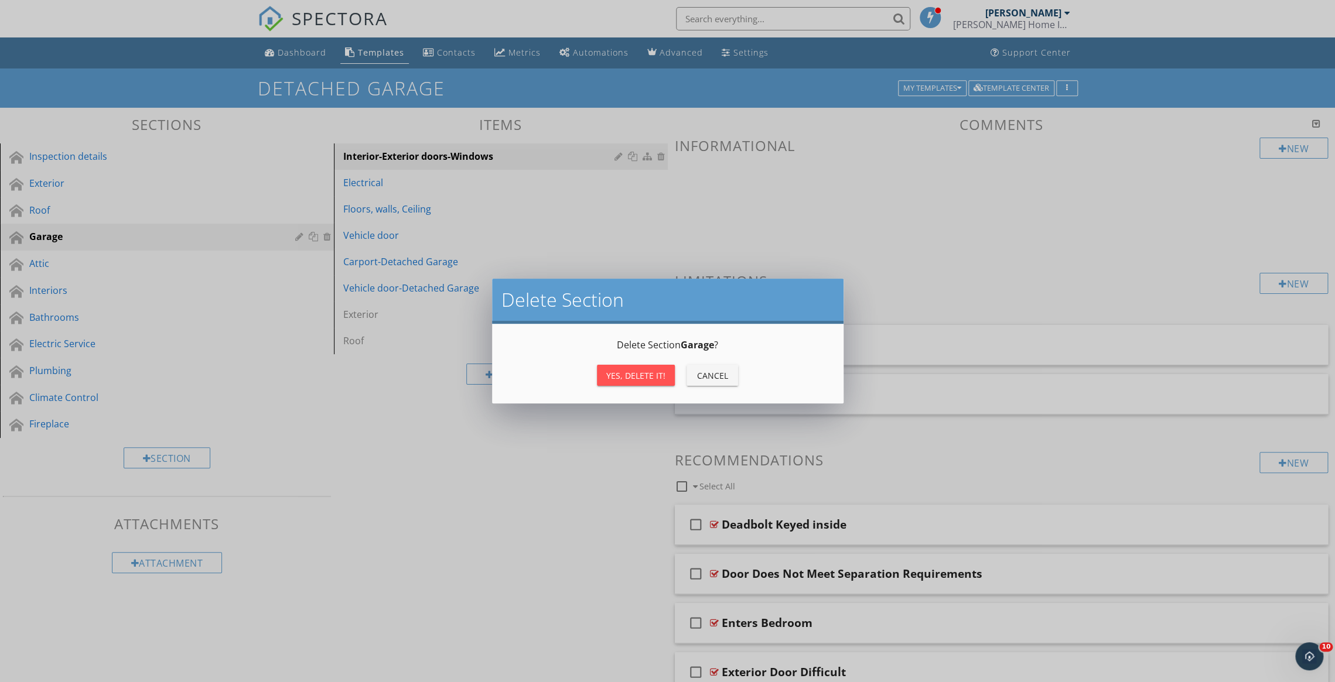
click at [617, 372] on div "Yes, Delete it!" at bounding box center [635, 376] width 59 height 12
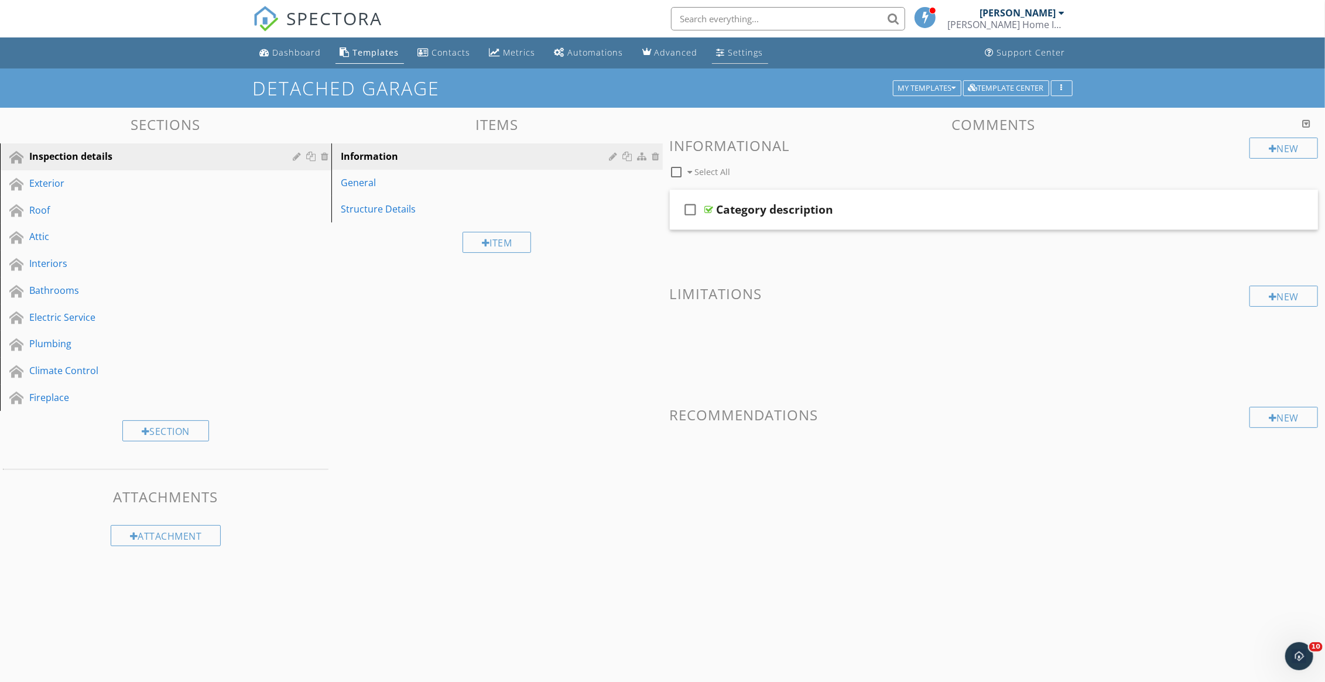
click at [744, 54] on div "Settings" at bounding box center [745, 52] width 35 height 11
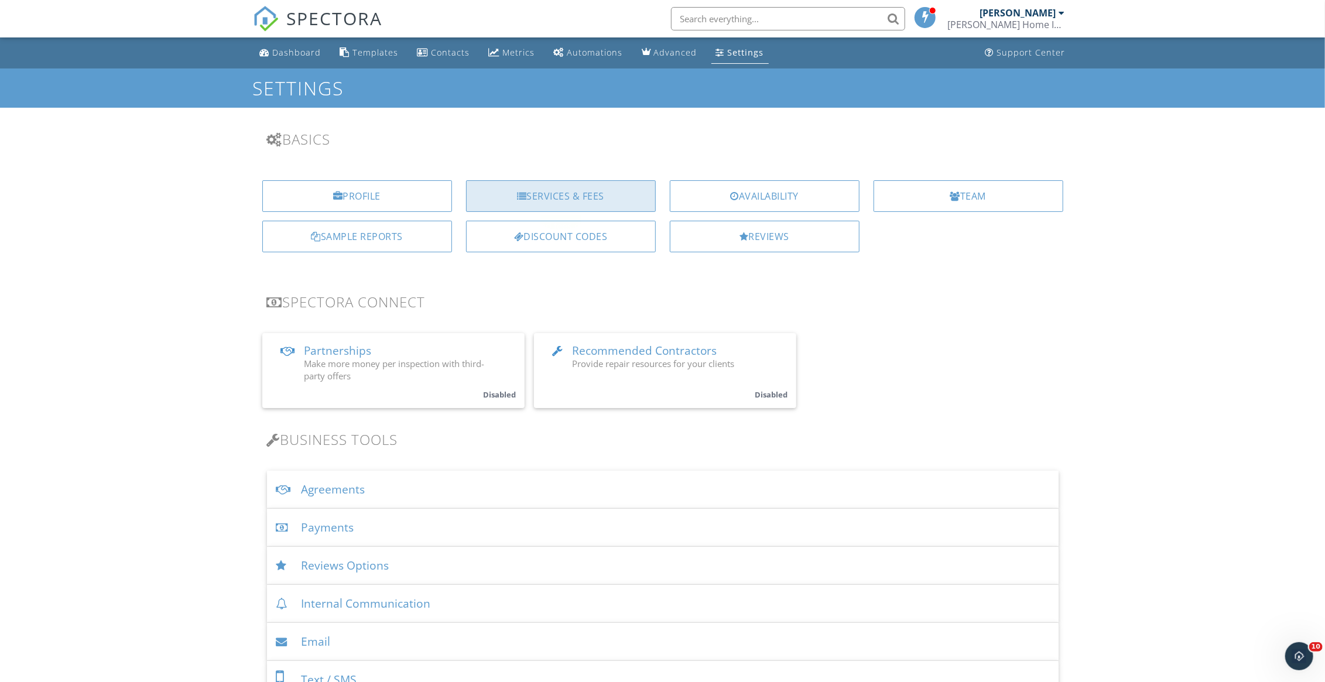
click at [591, 196] on div "Services & Fees" at bounding box center [561, 196] width 190 height 32
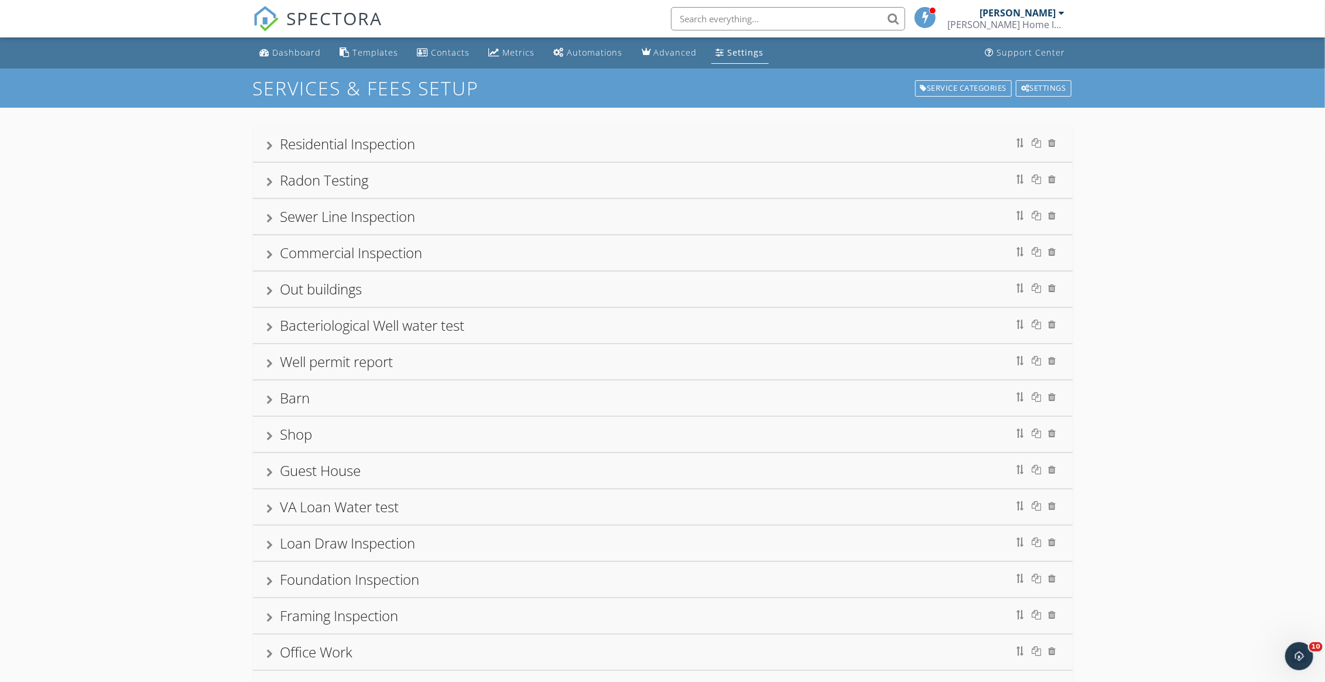
click at [570, 283] on div "Out buildings" at bounding box center [663, 289] width 792 height 21
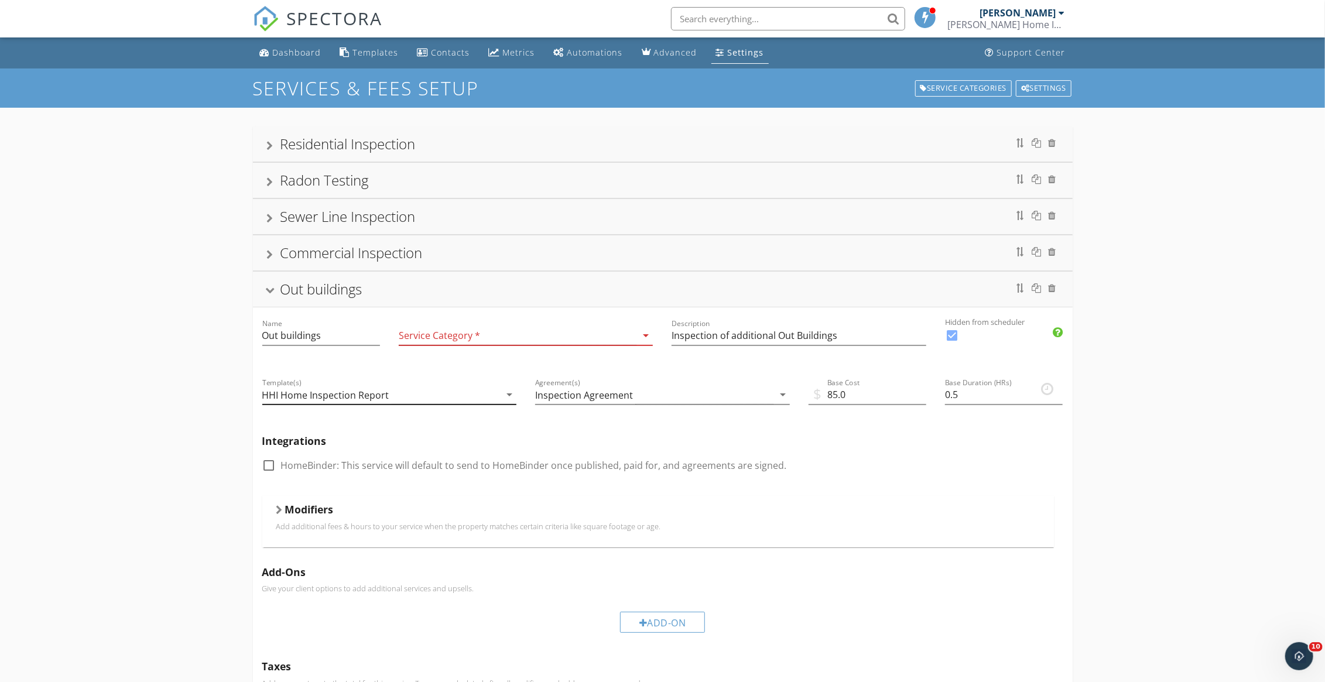
click at [432, 394] on div "HHI Home Inspection Report" at bounding box center [381, 394] width 238 height 19
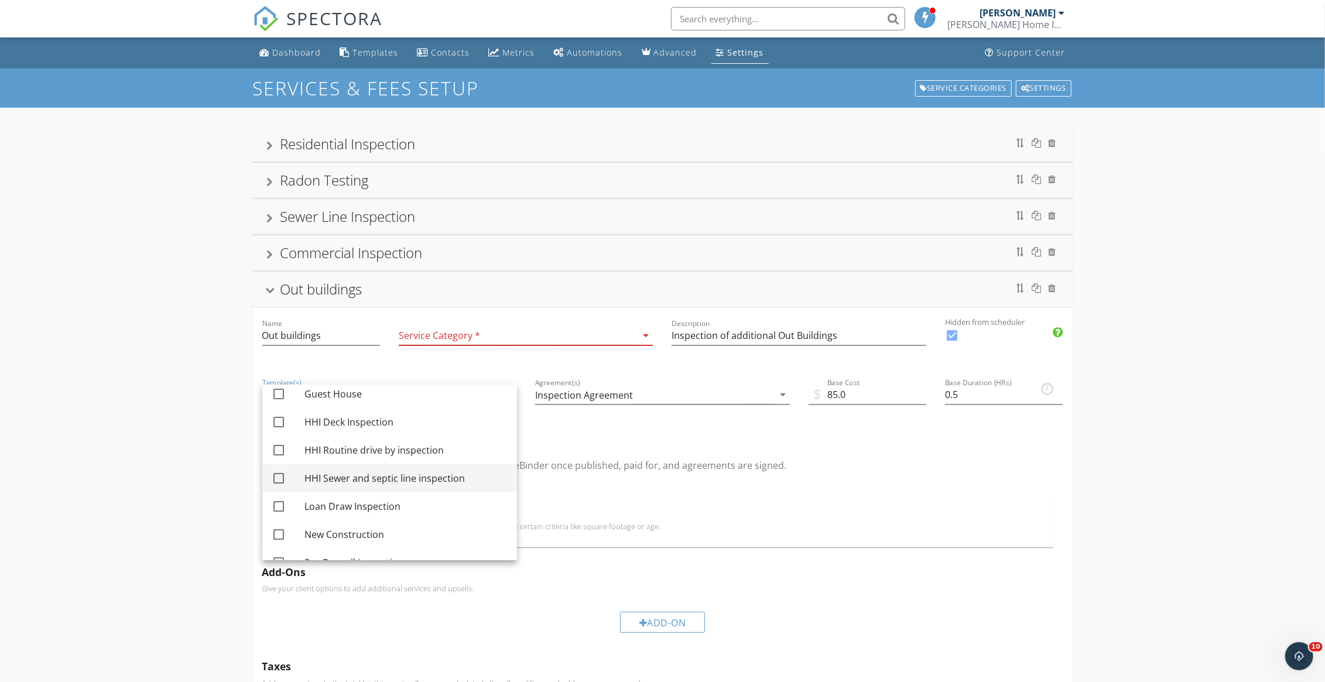
scroll to position [176, 0]
click at [281, 423] on div at bounding box center [279, 425] width 20 height 20
checkbox input "true"
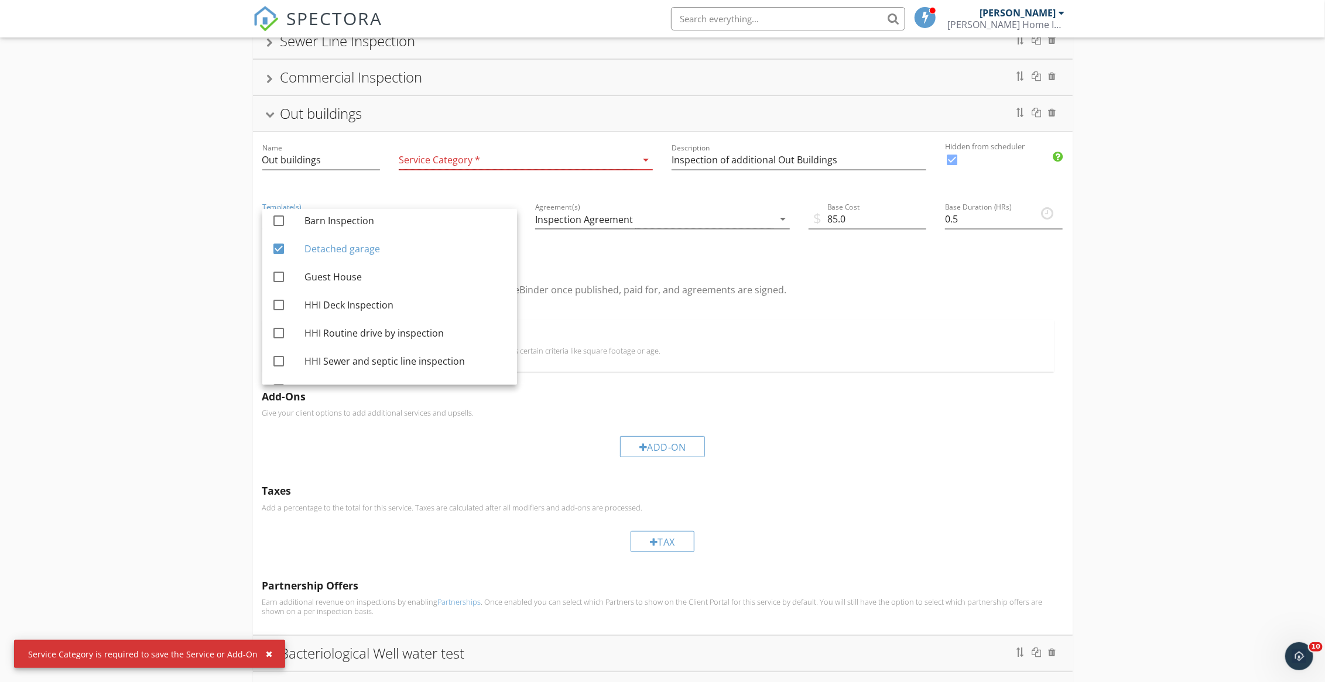
click at [847, 449] on div "Add-On" at bounding box center [662, 446] width 801 height 39
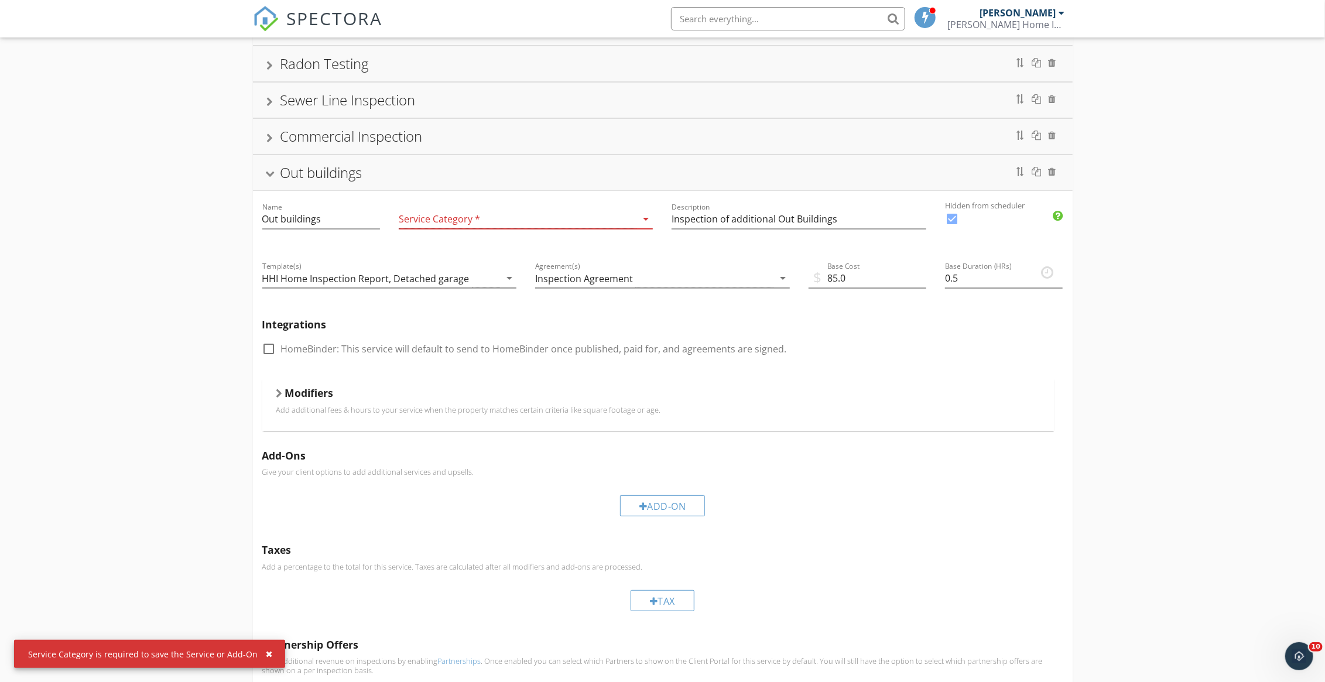
scroll to position [27, 0]
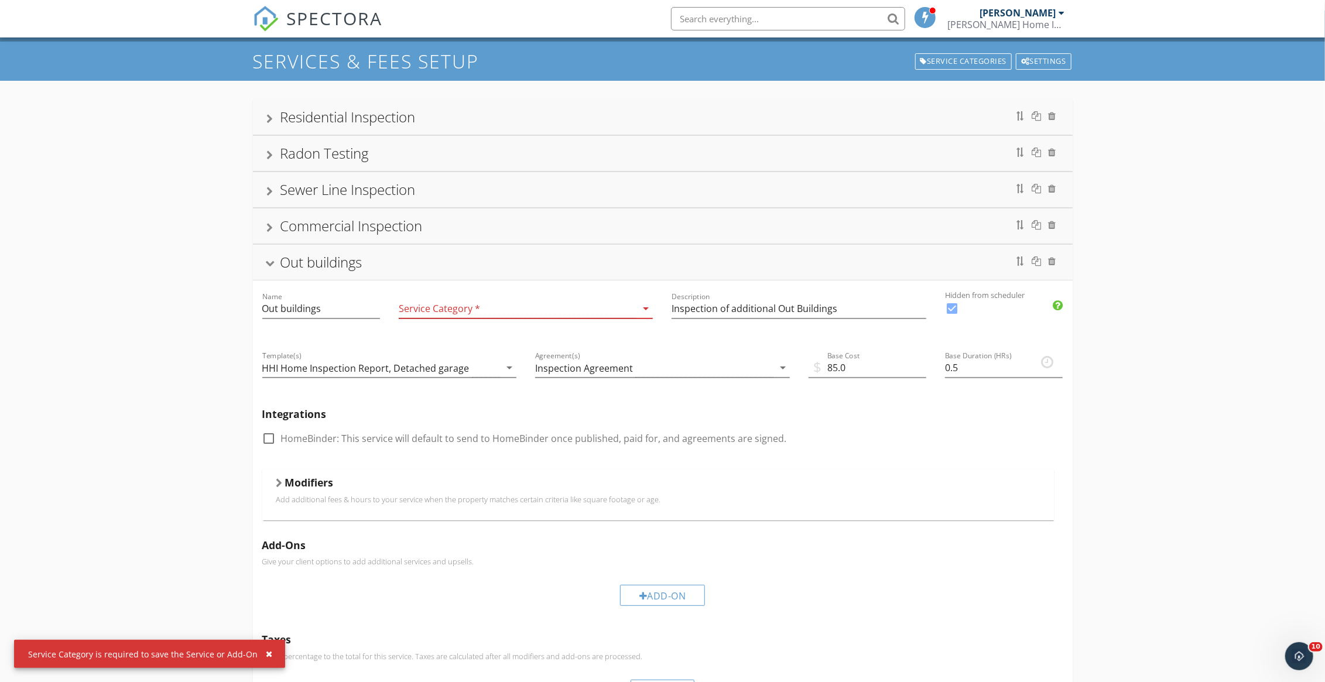
click at [471, 307] on div at bounding box center [518, 308] width 238 height 19
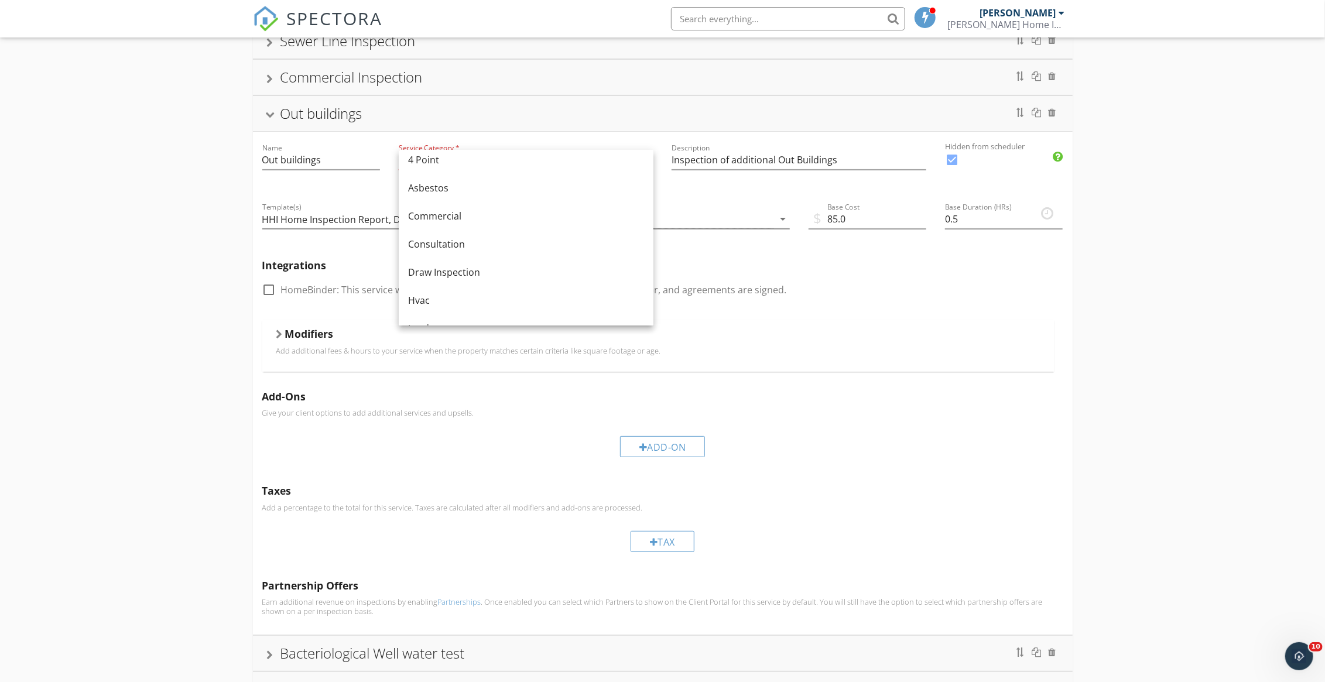
scroll to position [0, 0]
click at [559, 176] on div "4 Point" at bounding box center [526, 169] width 236 height 14
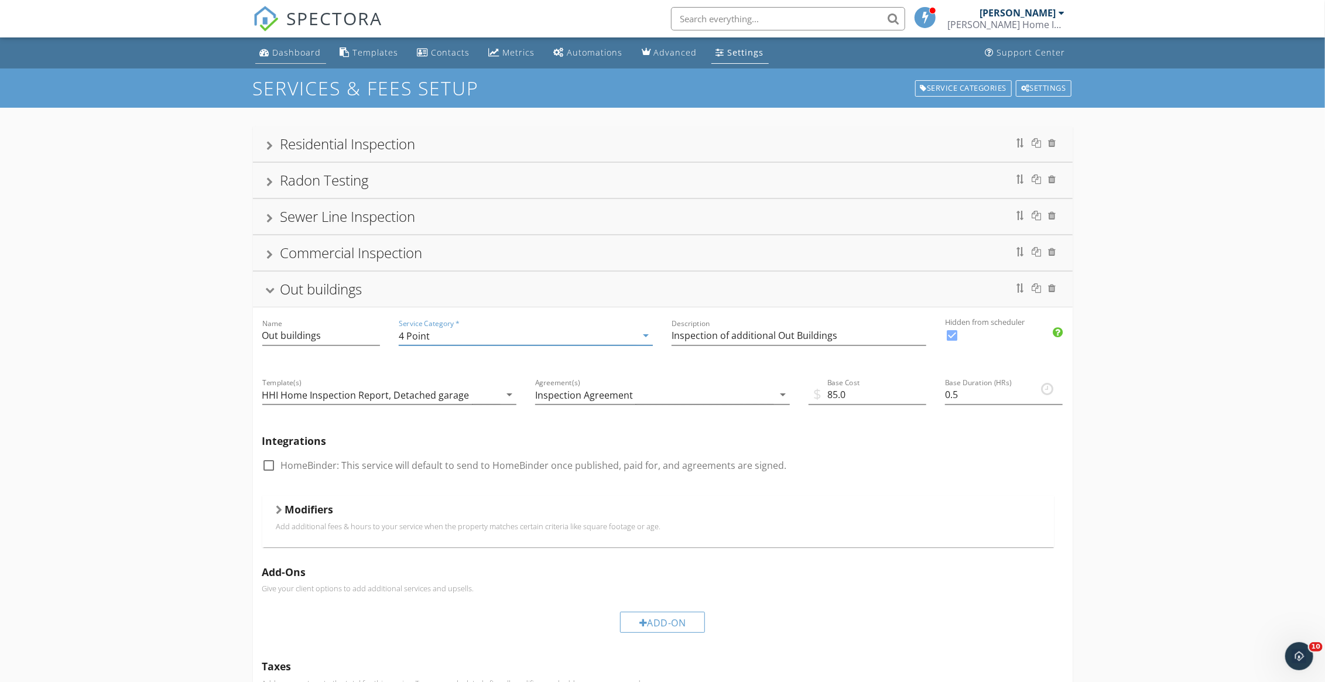
click at [290, 50] on div "Dashboard" at bounding box center [297, 52] width 49 height 11
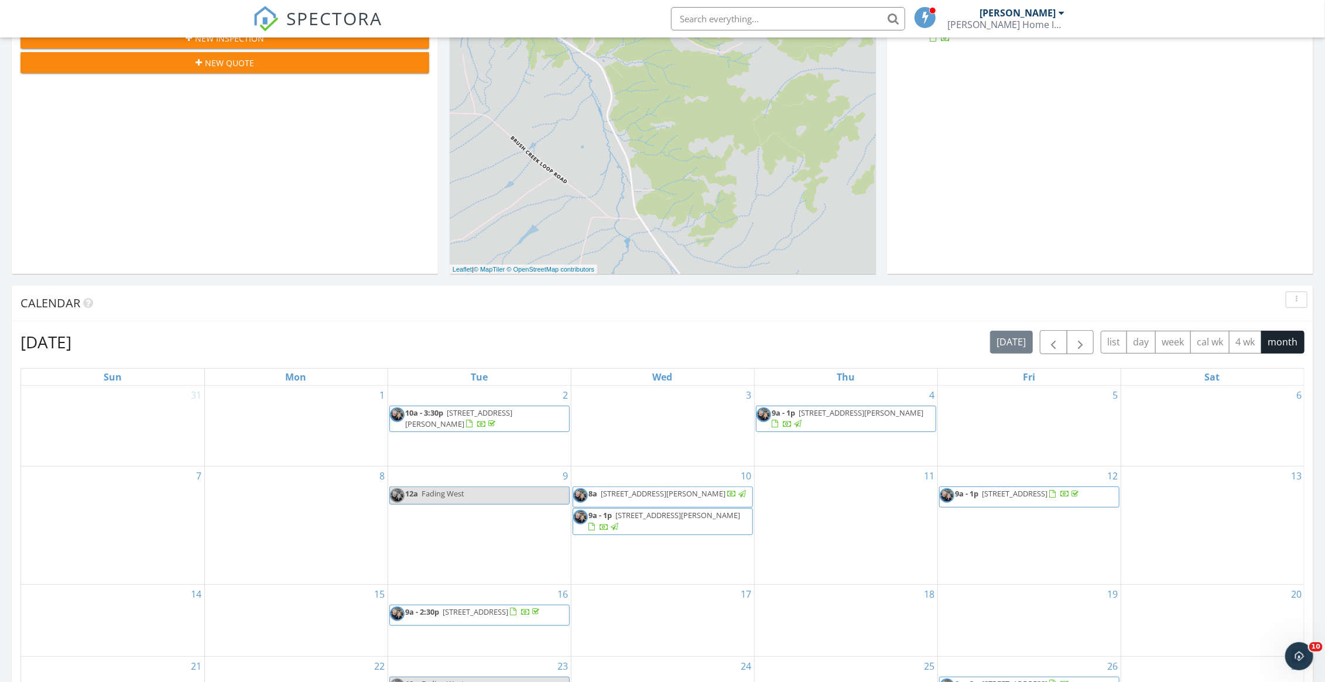
scroll to position [234, 0]
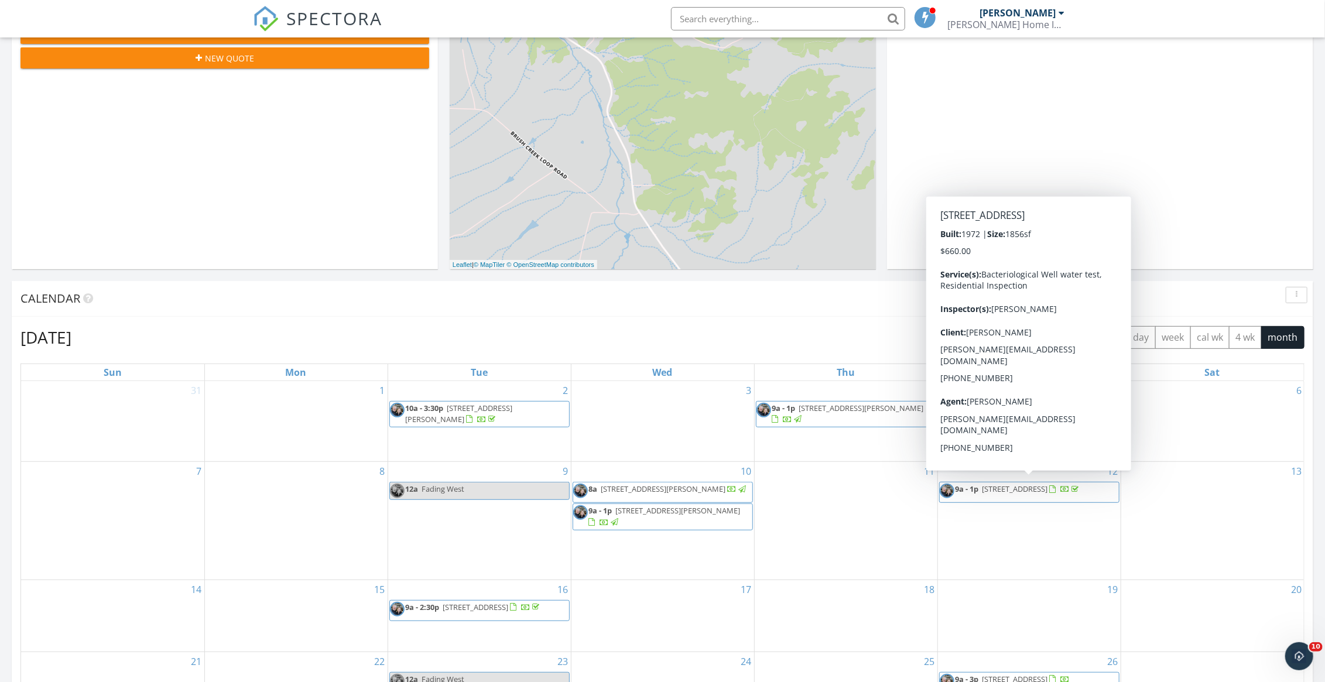
click at [1037, 492] on span "11490 E Co Rd 190 , Salida 81201" at bounding box center [1016, 489] width 66 height 11
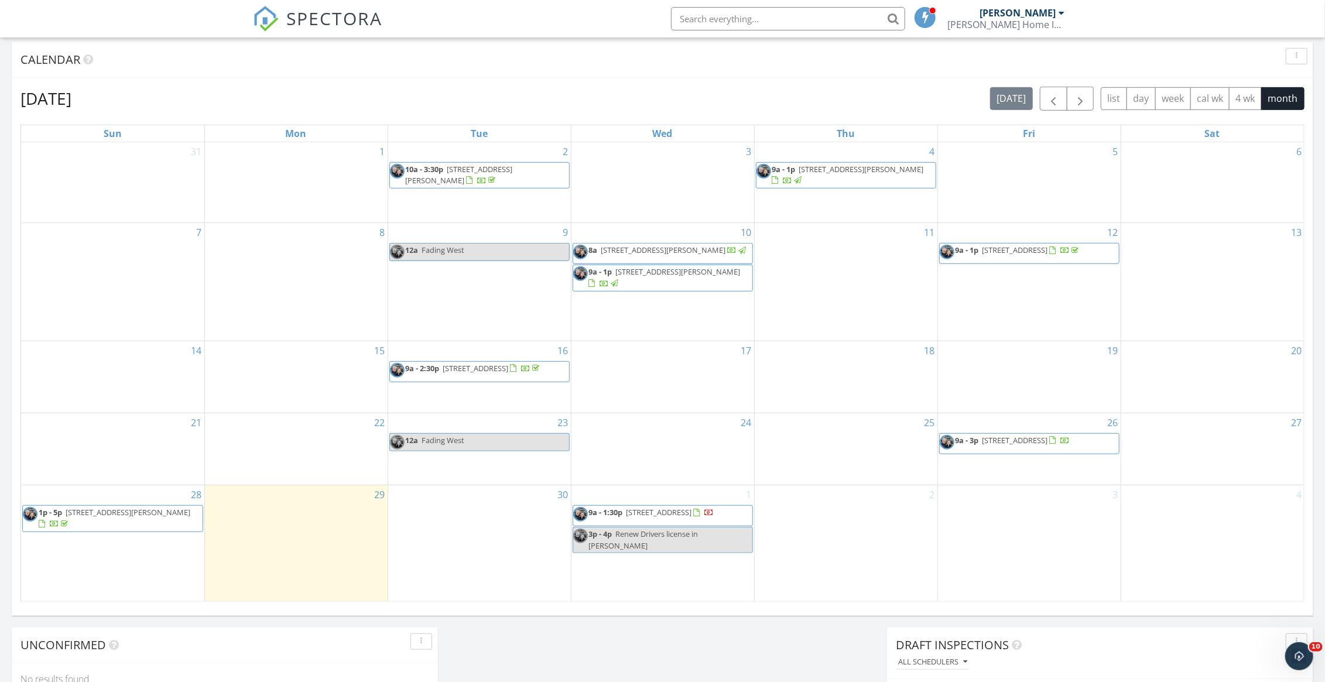
scroll to position [527, 0]
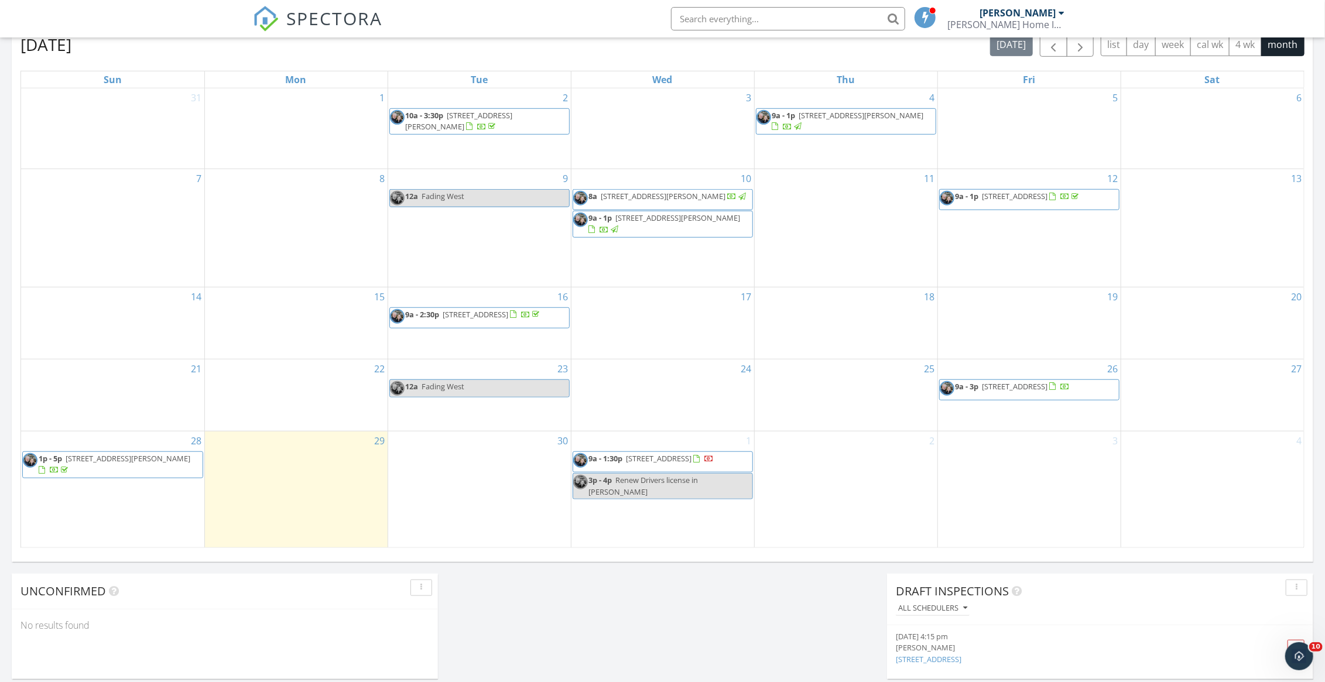
click at [1059, 398] on span "9a - 3p [STREET_ADDRESS]" at bounding box center [1005, 390] width 131 height 18
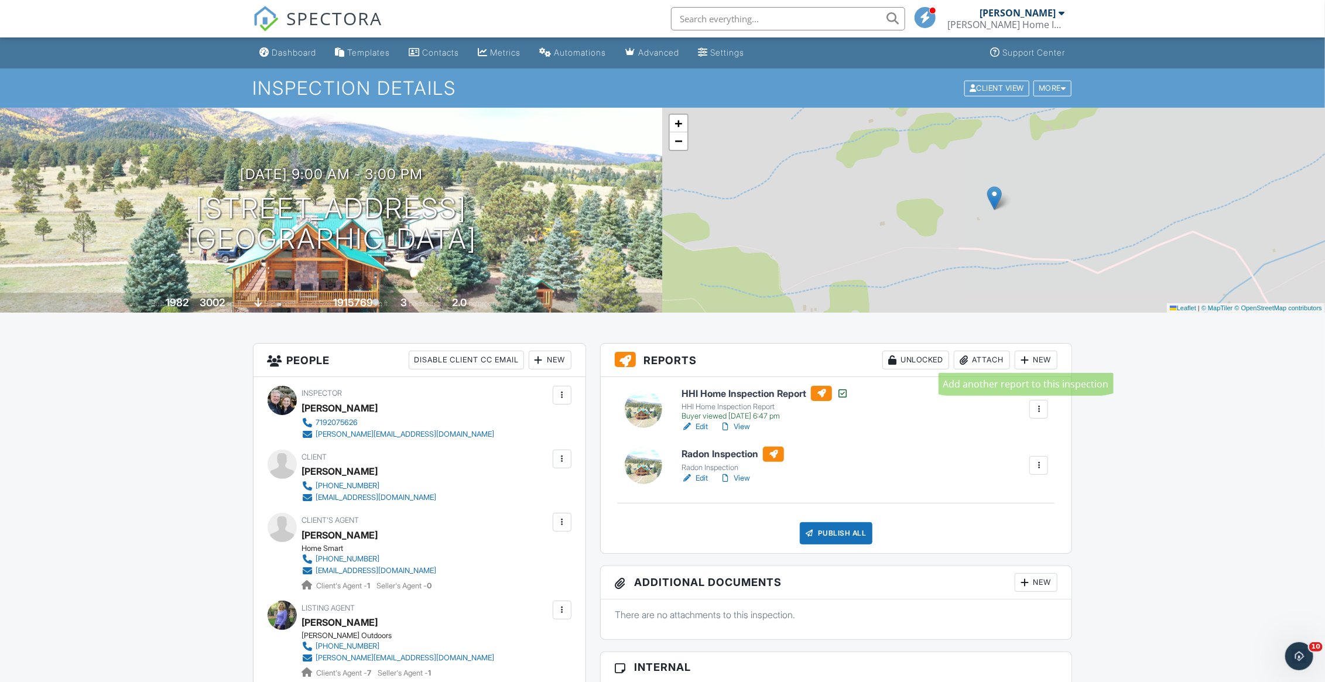
click at [1034, 358] on div "New" at bounding box center [1036, 360] width 43 height 19
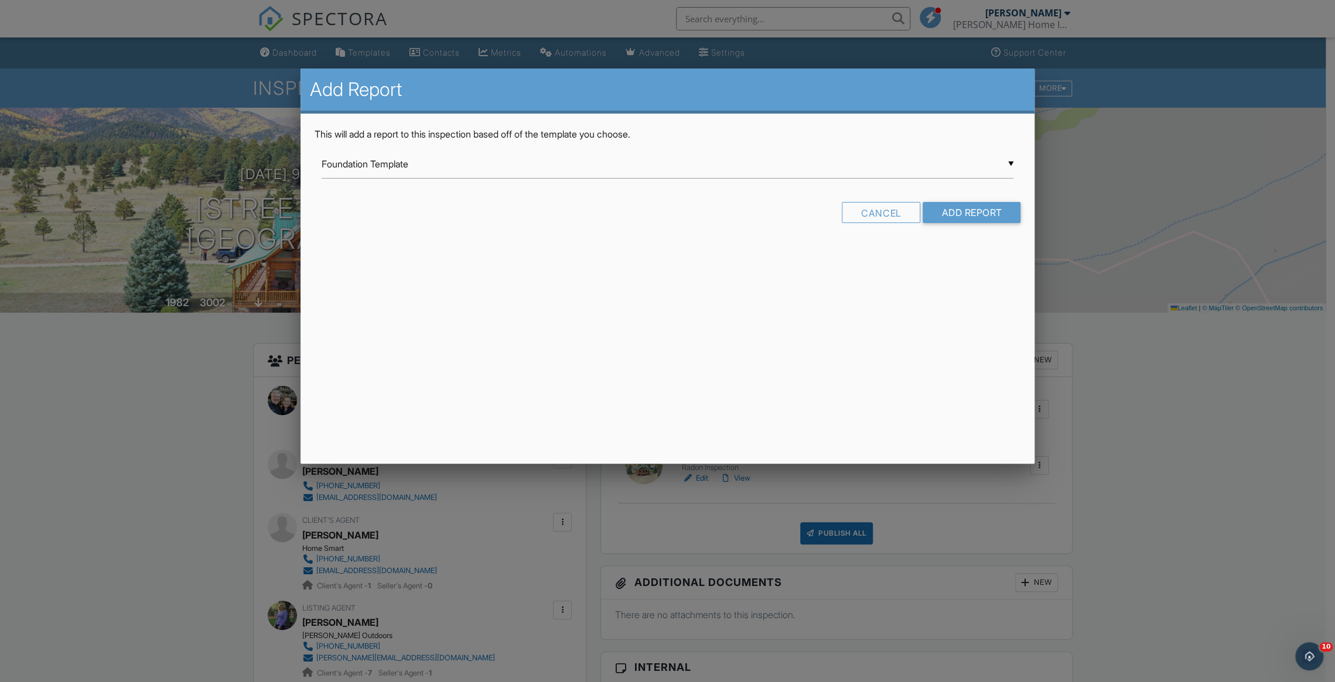
click at [456, 172] on div "▼ Foundation Template Foundation Template Foundation Template InterNACHI Commer…" at bounding box center [667, 164] width 692 height 29
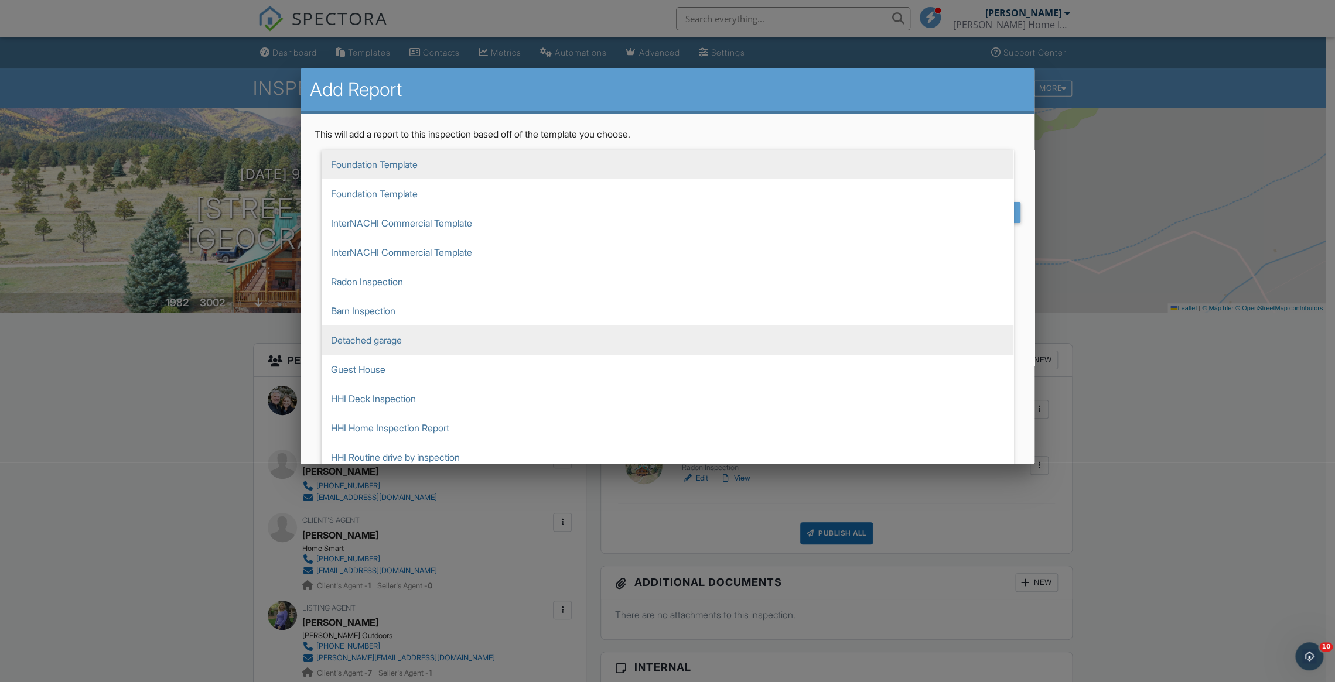
click at [469, 333] on span "Detached garage" at bounding box center [667, 340] width 692 height 29
type input "Detached garage"
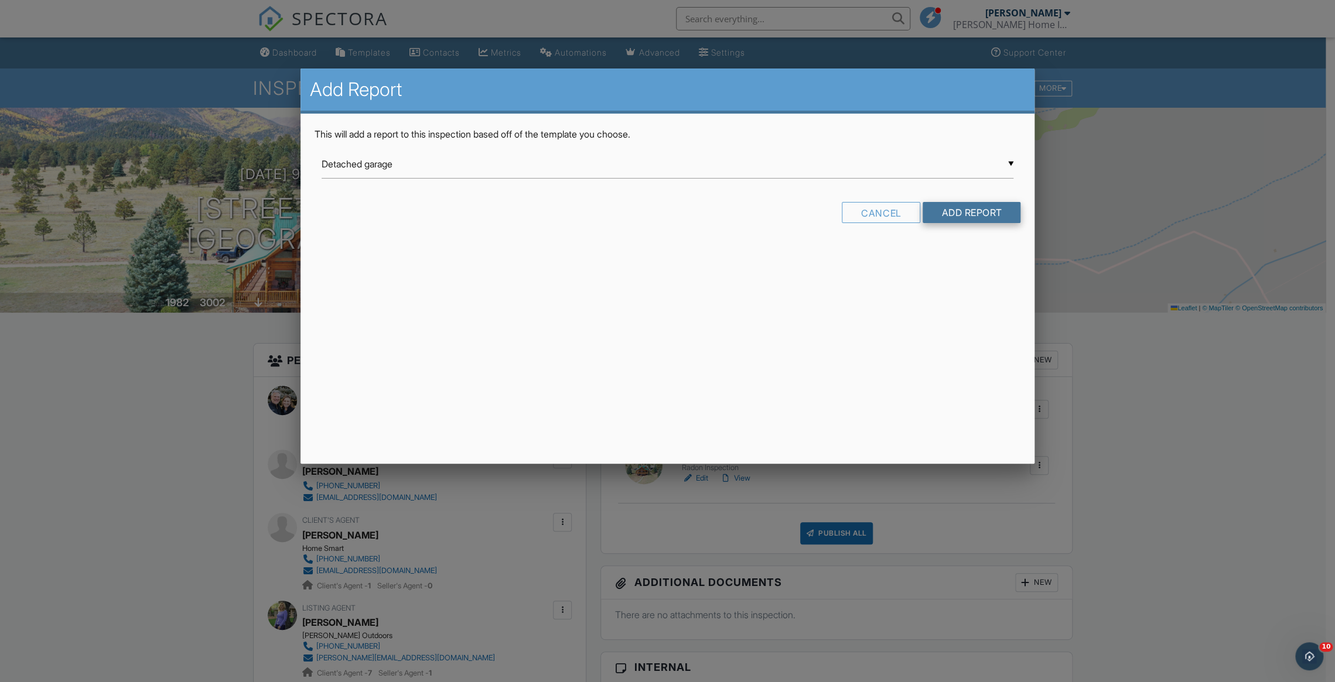
click at [969, 211] on input "Add Report" at bounding box center [971, 212] width 98 height 21
